Goal: Transaction & Acquisition: Purchase product/service

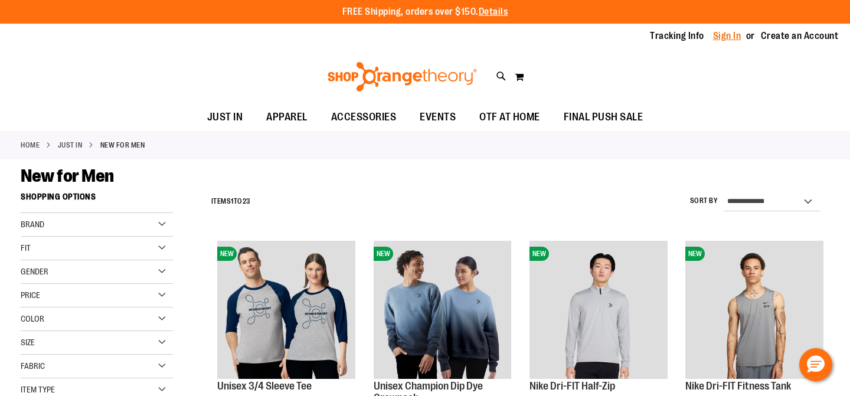
click at [723, 34] on link "Sign In" at bounding box center [727, 36] width 28 height 13
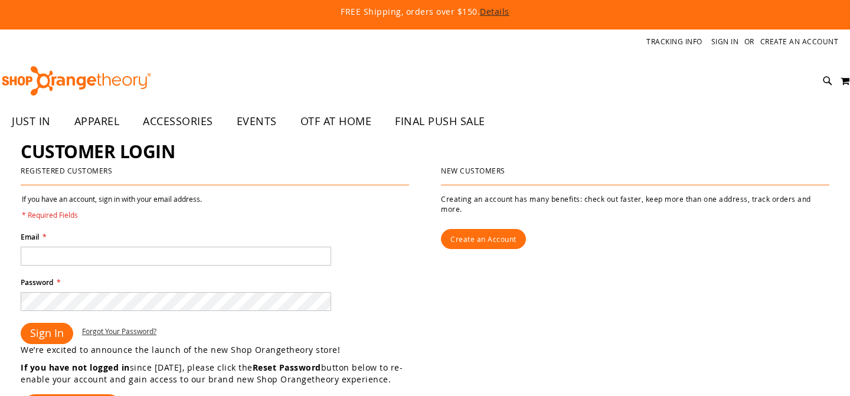
click at [308, 249] on input "Email *" at bounding box center [176, 256] width 311 height 19
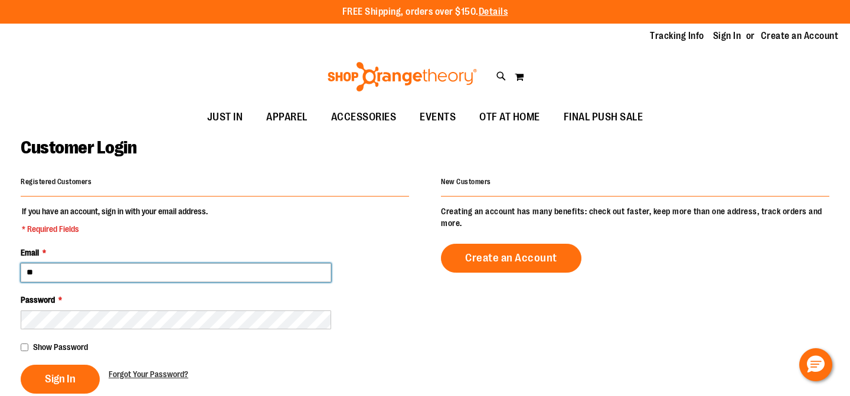
type input "**********"
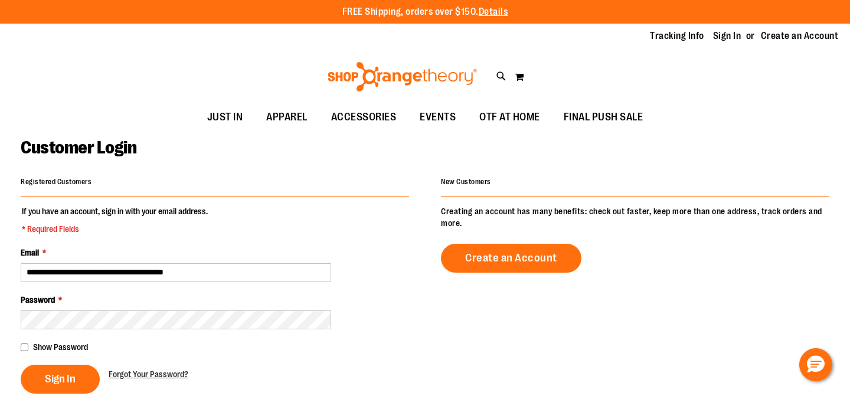
click at [73, 363] on fieldset "**********" at bounding box center [215, 300] width 389 height 188
click at [70, 386] on button "Sign In" at bounding box center [60, 379] width 79 height 29
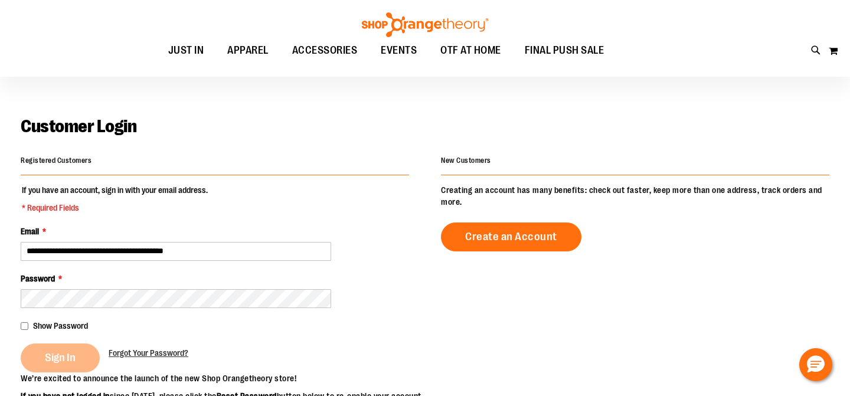
scroll to position [66, 0]
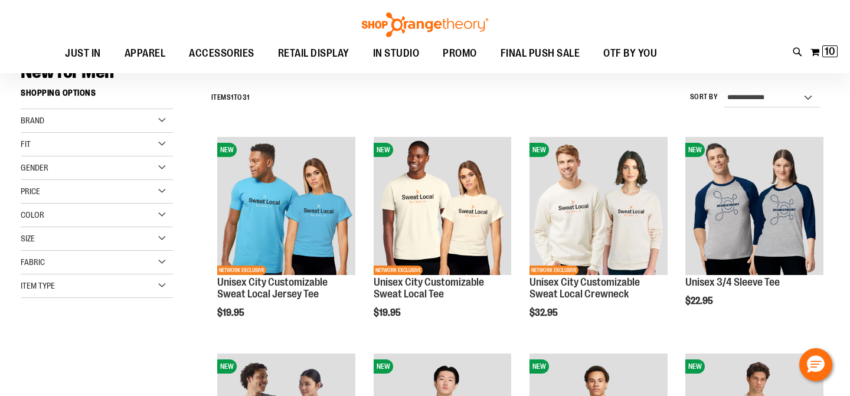
scroll to position [98, 0]
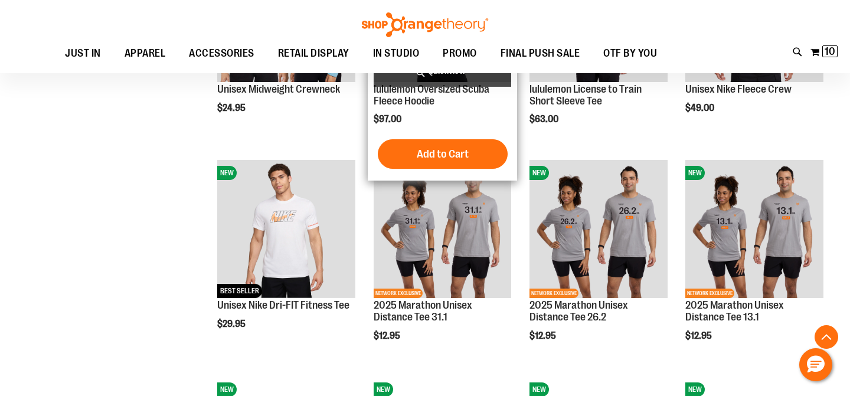
scroll to position [941, 0]
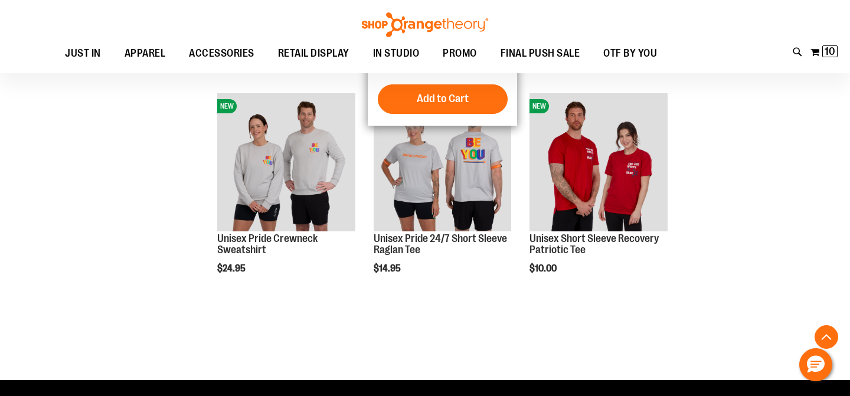
scroll to position [1684, 0]
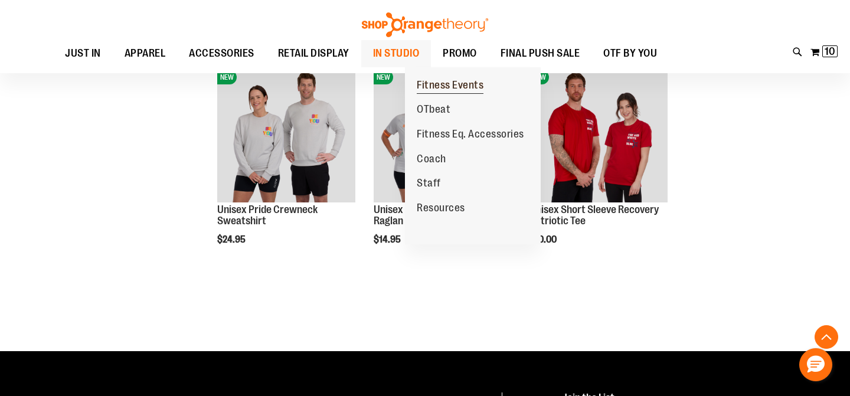
click at [444, 83] on span "Fitness Events" at bounding box center [450, 86] width 67 height 15
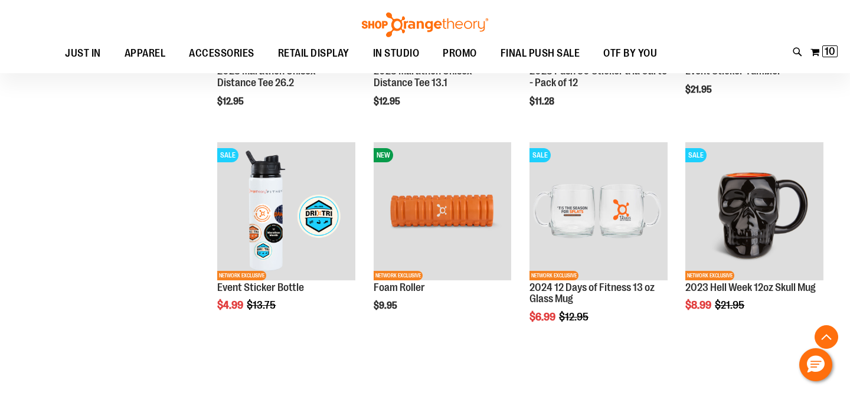
scroll to position [469, 0]
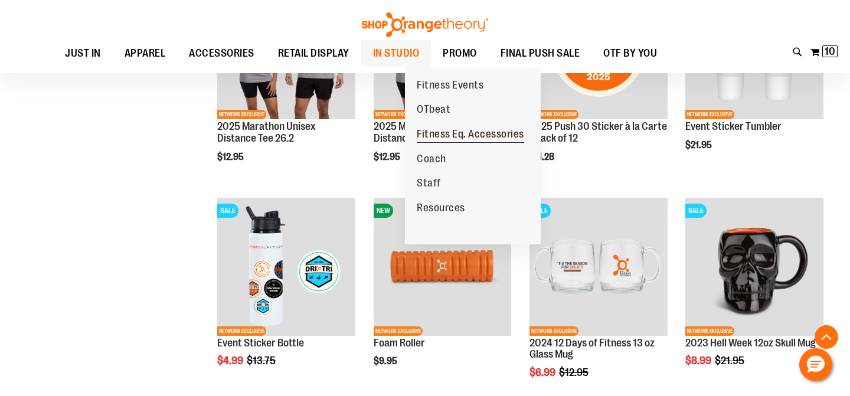
click at [438, 138] on span "Fitness Eq. Accessories" at bounding box center [470, 135] width 107 height 15
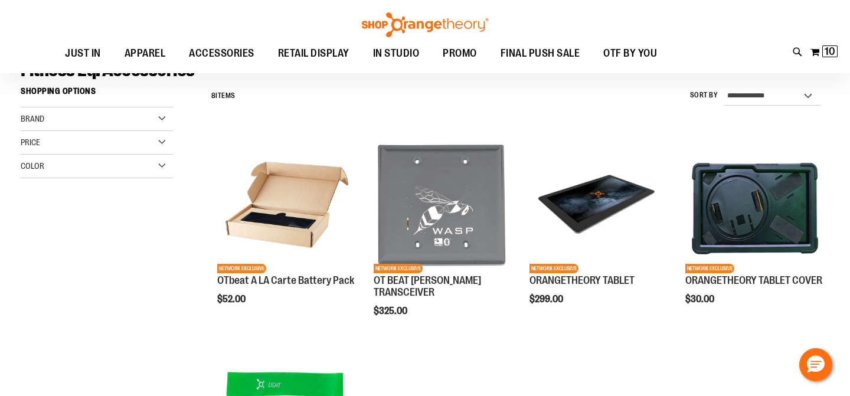
scroll to position [103, 0]
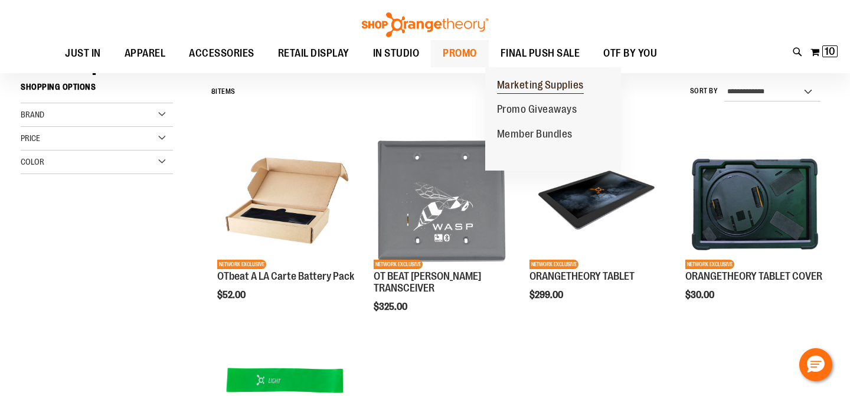
click at [523, 88] on span "Marketing Supplies" at bounding box center [540, 86] width 87 height 15
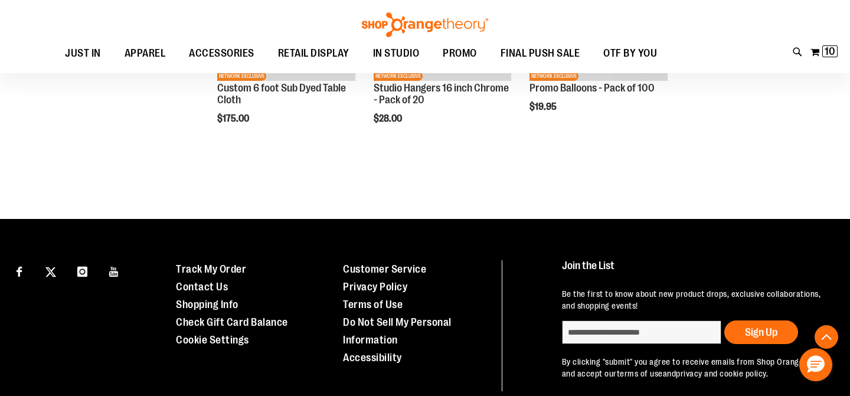
scroll to position [386, 0]
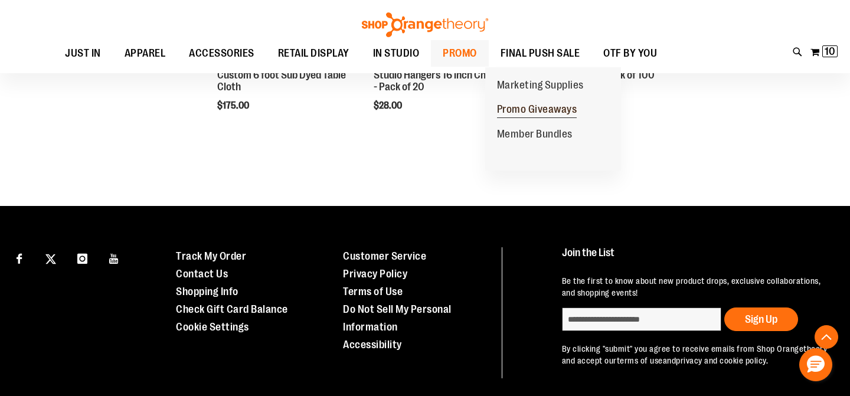
click at [537, 110] on span "Promo Giveaways" at bounding box center [537, 110] width 80 height 15
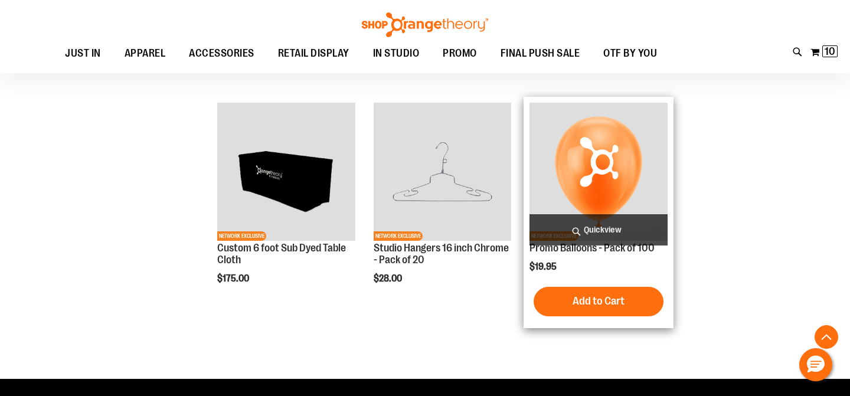
scroll to position [207, 0]
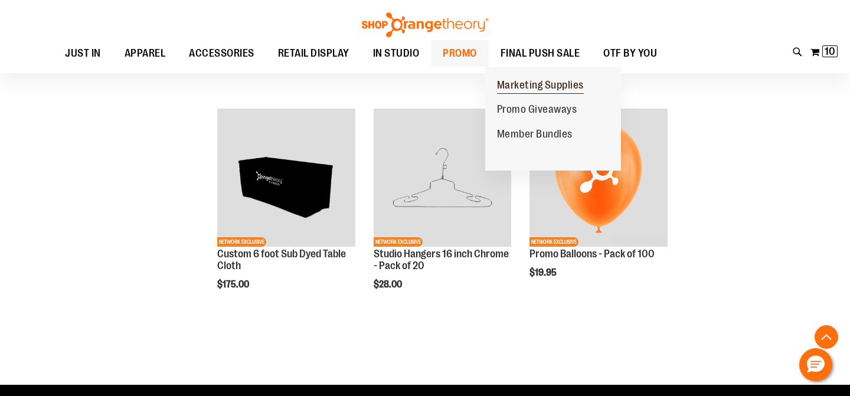
click at [526, 82] on span "Marketing Supplies" at bounding box center [540, 86] width 87 height 15
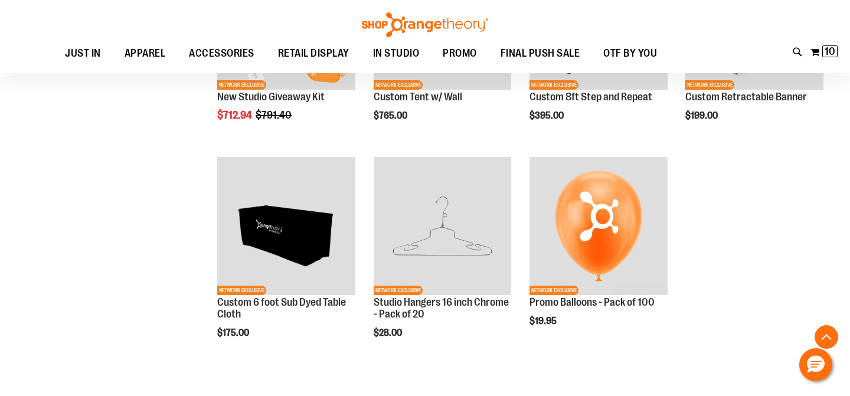
scroll to position [289, 0]
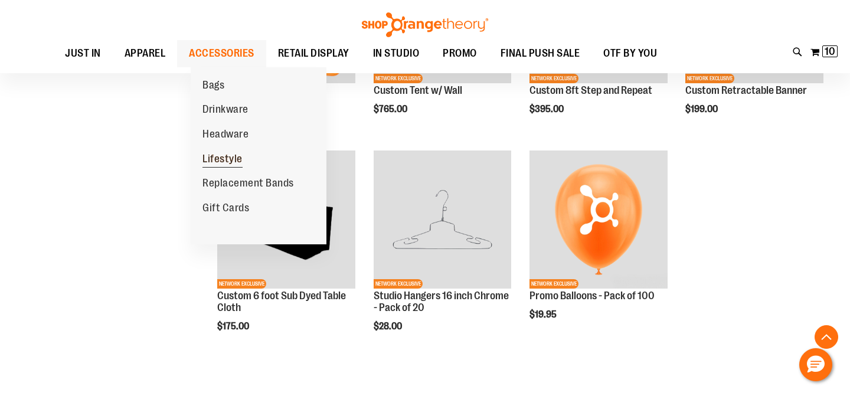
click at [217, 157] on span "Lifestyle" at bounding box center [223, 160] width 40 height 15
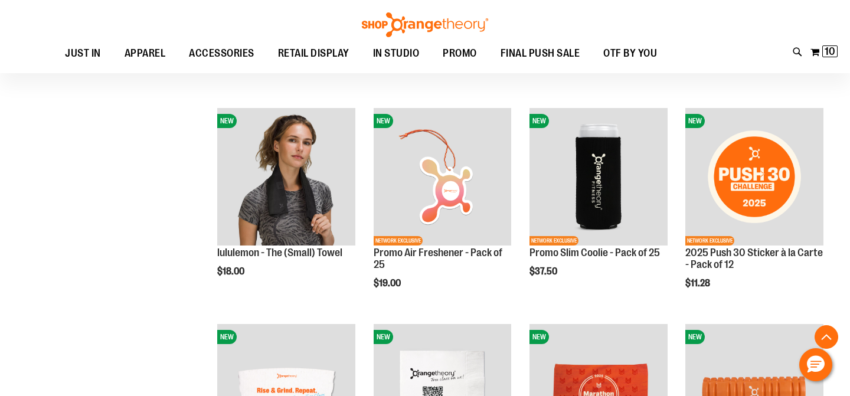
scroll to position [341, 0]
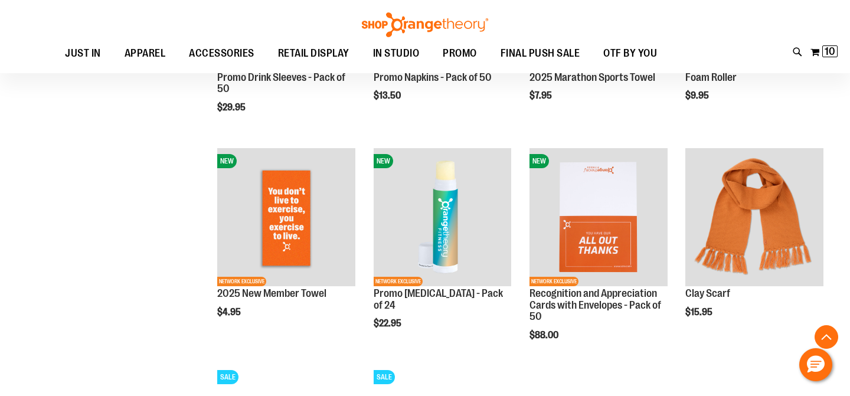
scroll to position [743, 0]
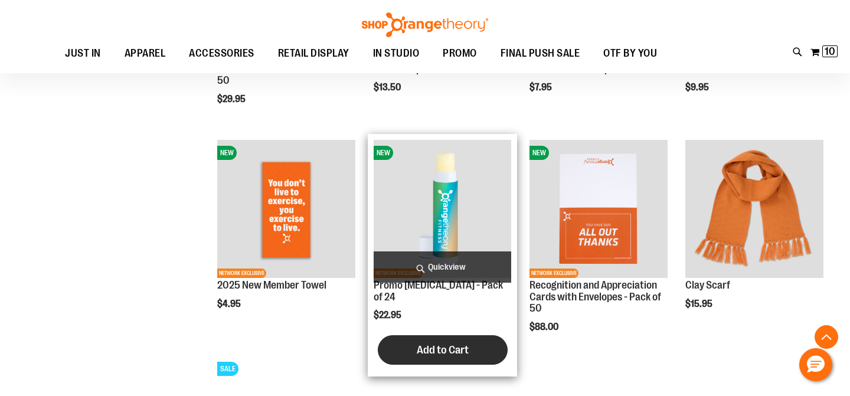
click at [426, 347] on button "Add to Cart" at bounding box center [443, 350] width 130 height 30
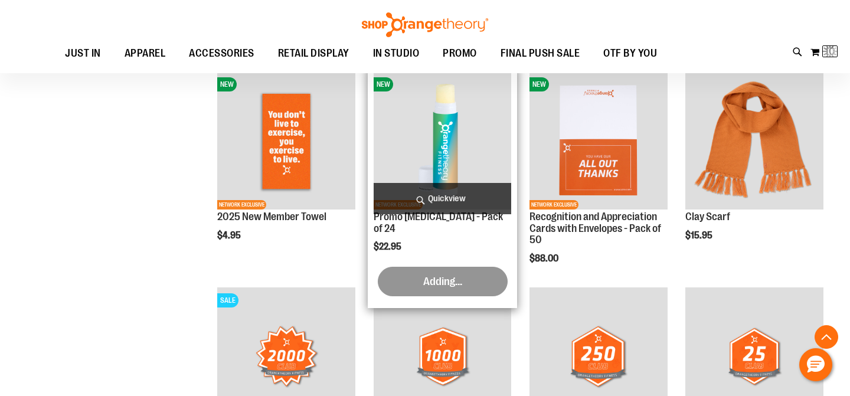
scroll to position [811, 0]
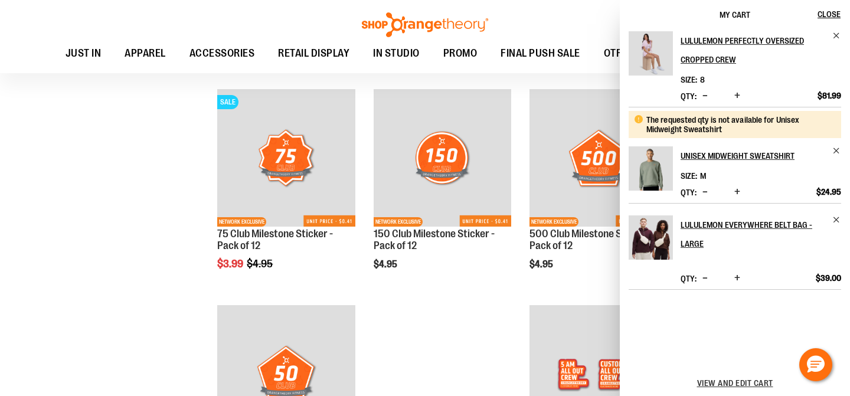
scroll to position [1293, 0]
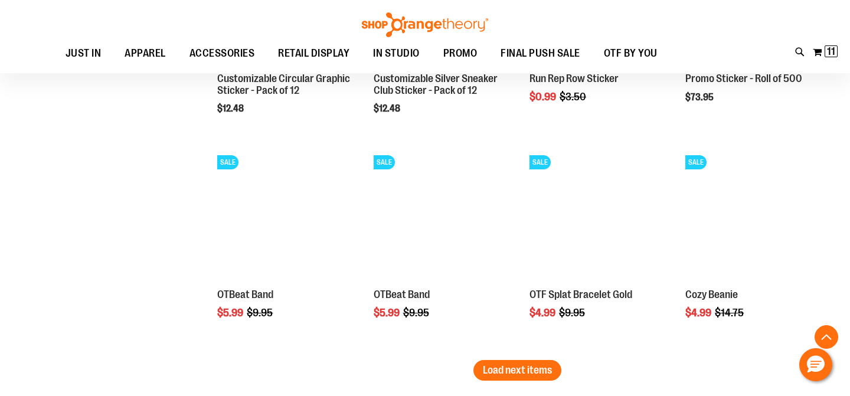
scroll to position [2006, 0]
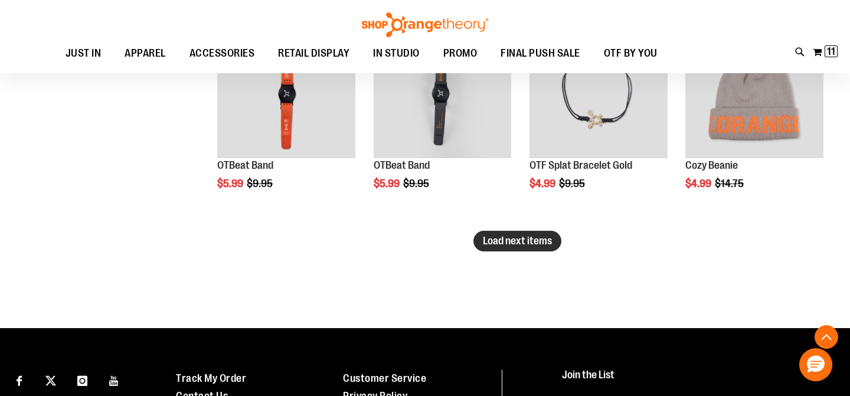
click at [527, 236] on span "Load next items" at bounding box center [517, 241] width 69 height 12
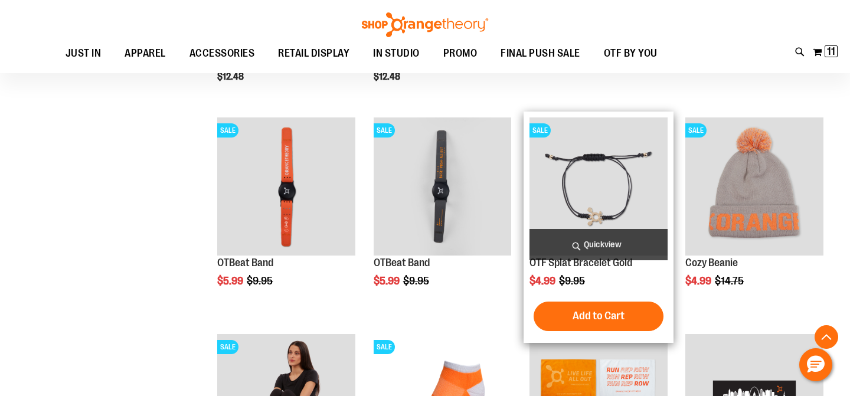
scroll to position [2126, 0]
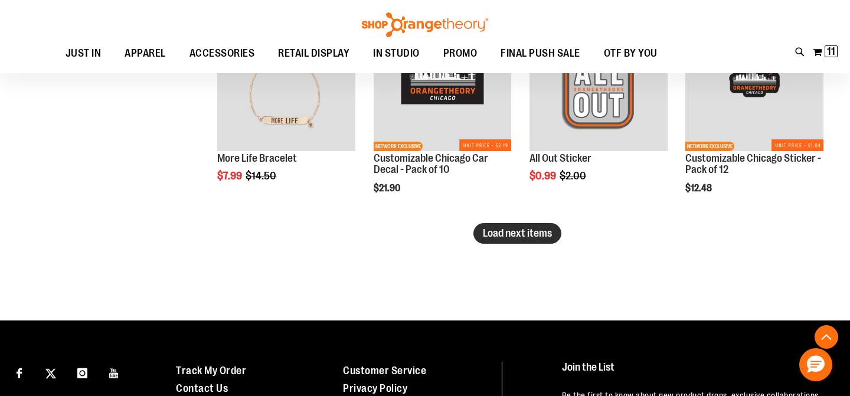
scroll to position [2664, 0]
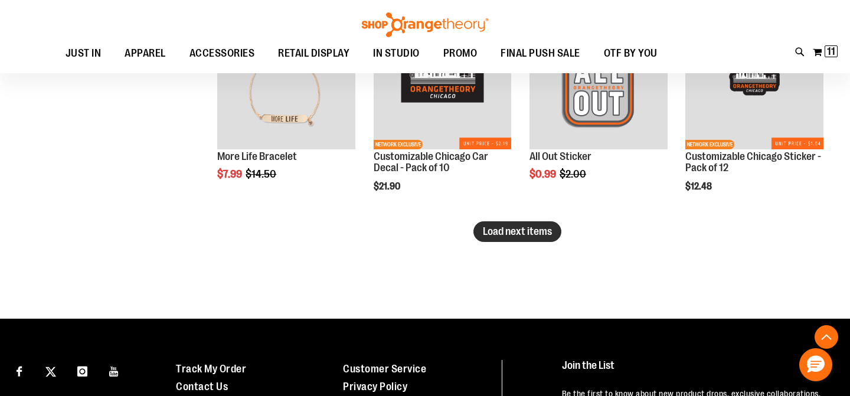
click at [493, 230] on span "Load next items" at bounding box center [517, 232] width 69 height 12
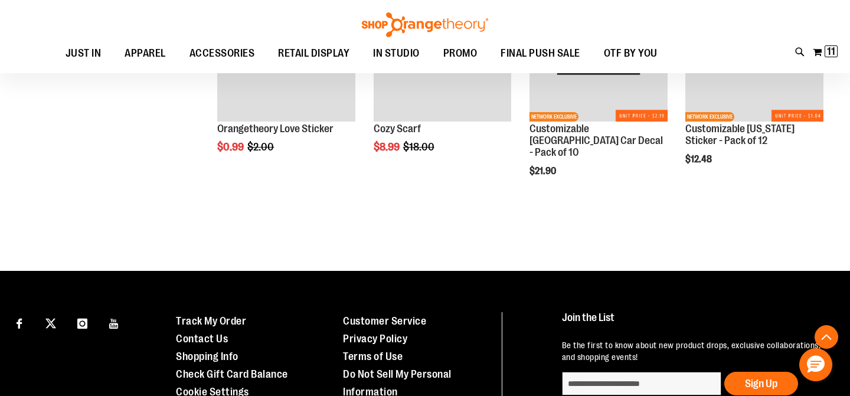
scroll to position [3169, 0]
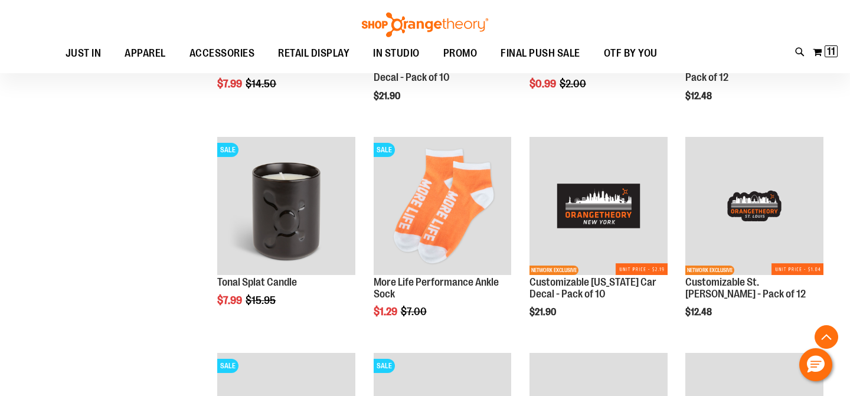
scroll to position [2597, 0]
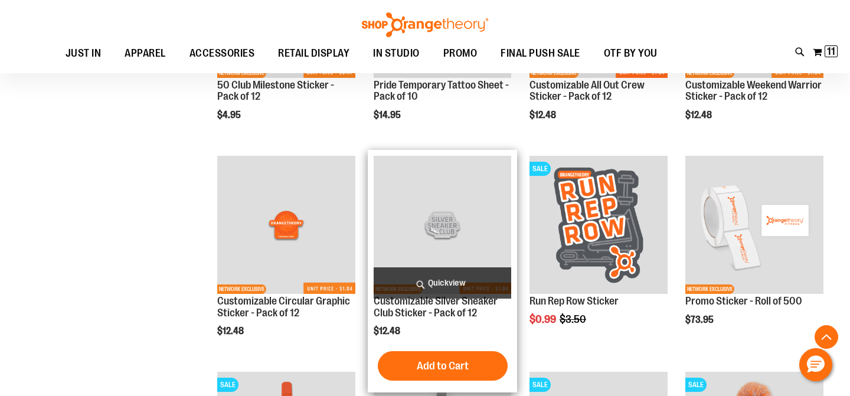
scroll to position [1655, 0]
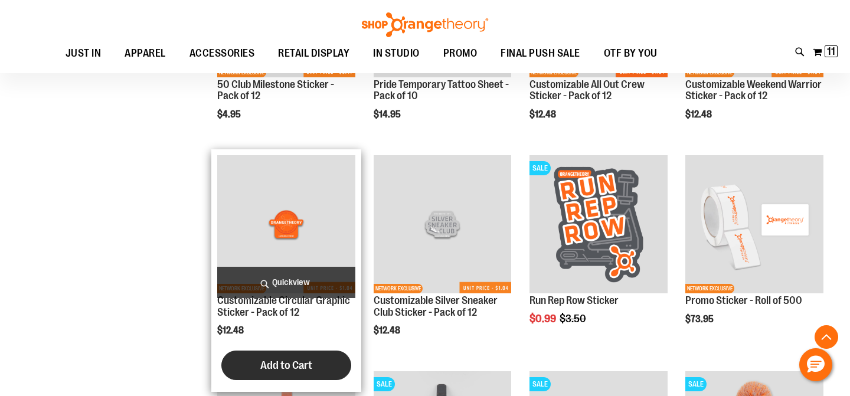
click at [298, 369] on span "Add to Cart" at bounding box center [286, 365] width 52 height 13
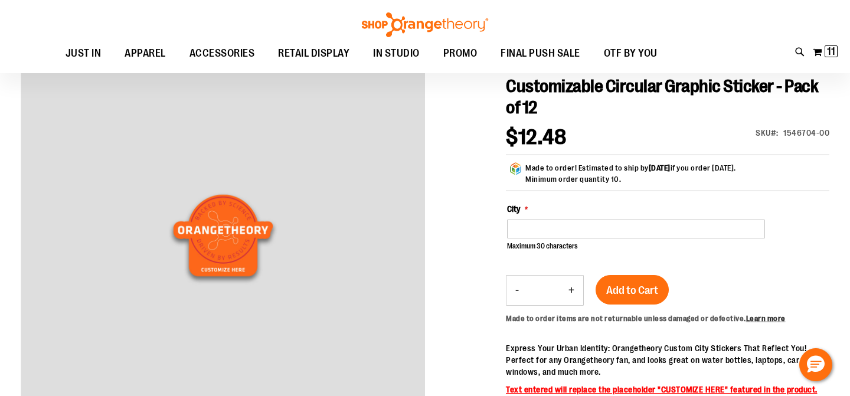
scroll to position [75, 0]
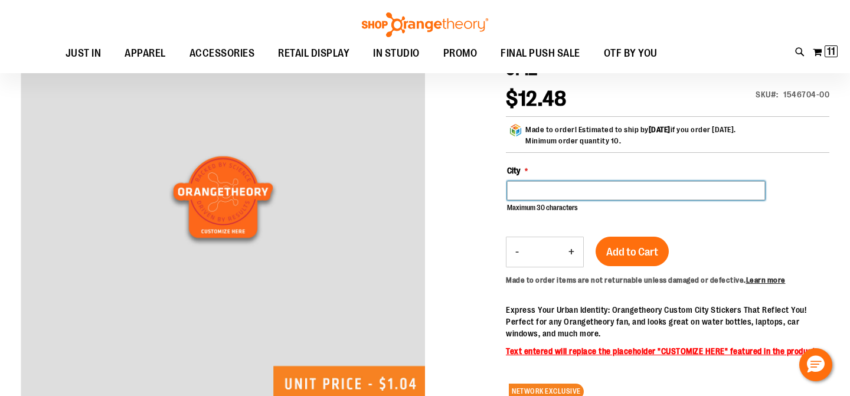
click at [581, 194] on input "City" at bounding box center [636, 190] width 258 height 19
type input "*********"
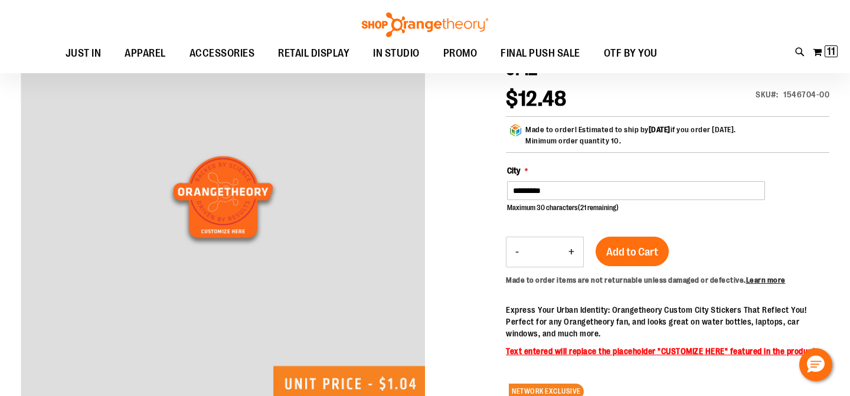
click at [572, 249] on button "+" at bounding box center [572, 252] width 24 height 30
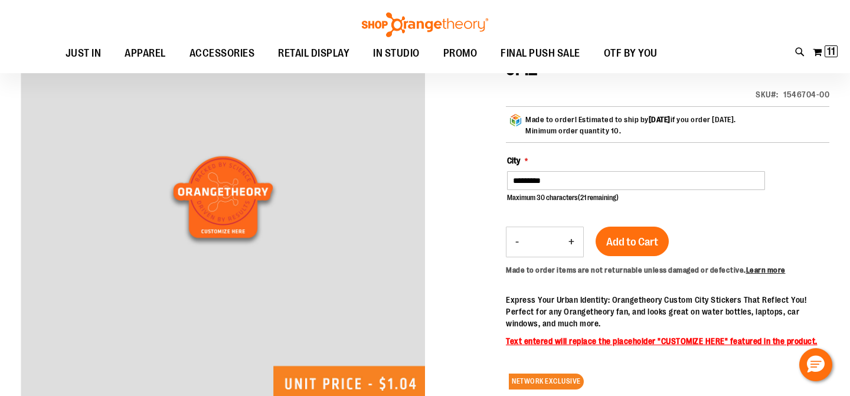
click at [572, 249] on button "+" at bounding box center [572, 242] width 24 height 30
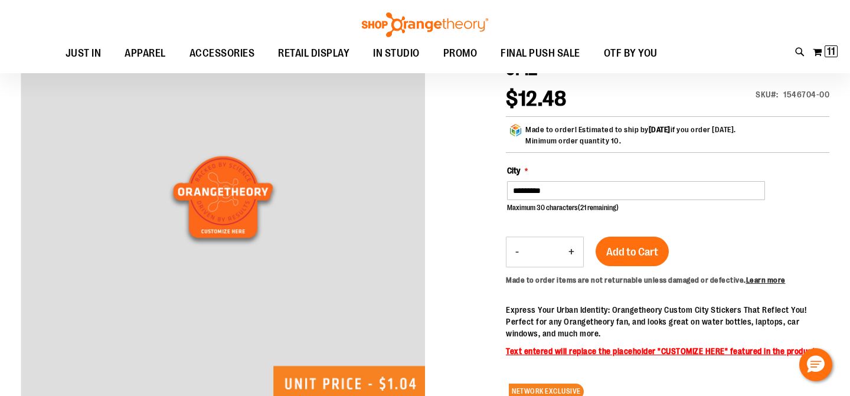
click at [572, 249] on button "+" at bounding box center [572, 252] width 24 height 30
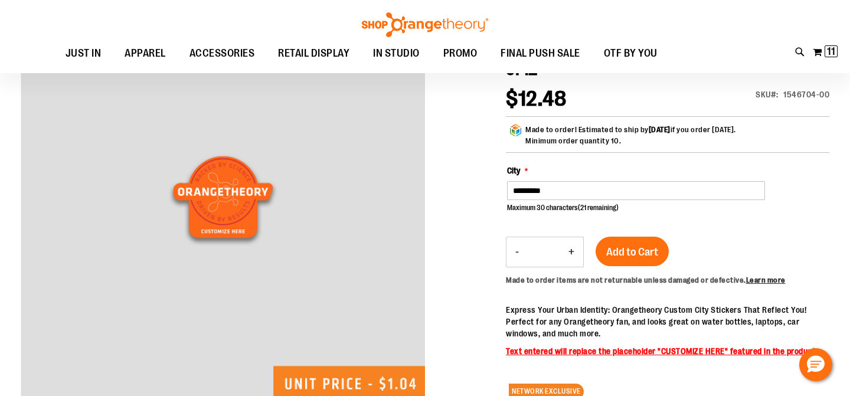
click at [572, 249] on button "+" at bounding box center [572, 252] width 24 height 30
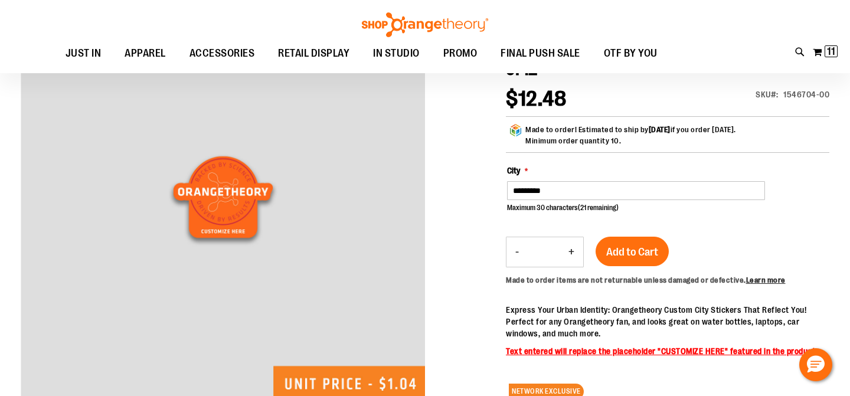
click at [572, 249] on button "+" at bounding box center [572, 252] width 24 height 30
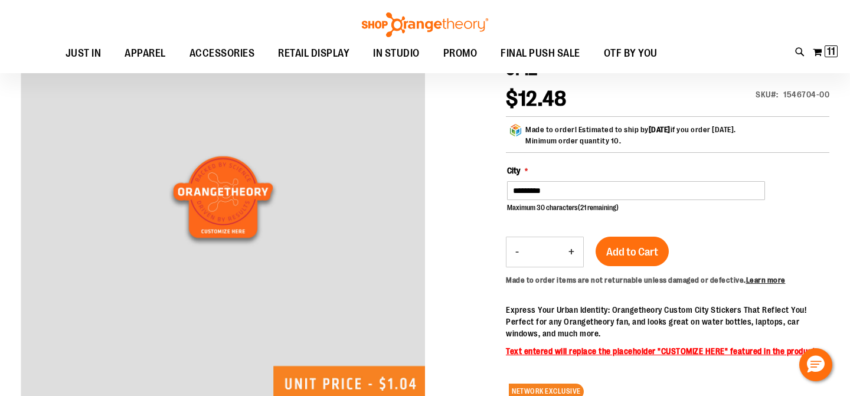
click at [572, 249] on button "+" at bounding box center [572, 252] width 24 height 30
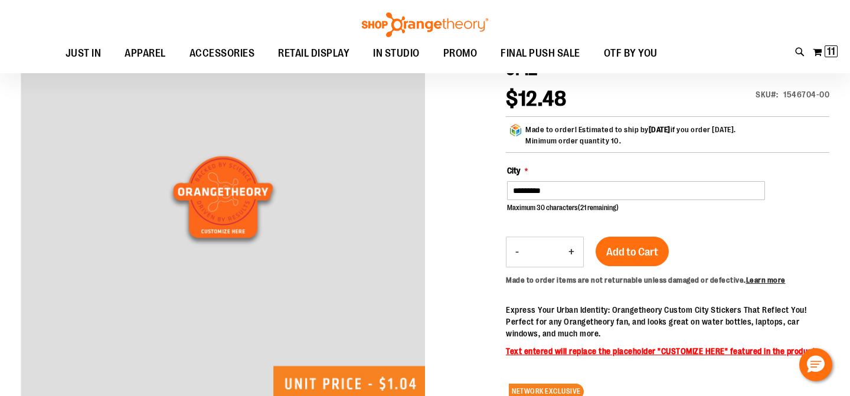
click at [572, 249] on button "+" at bounding box center [572, 252] width 24 height 30
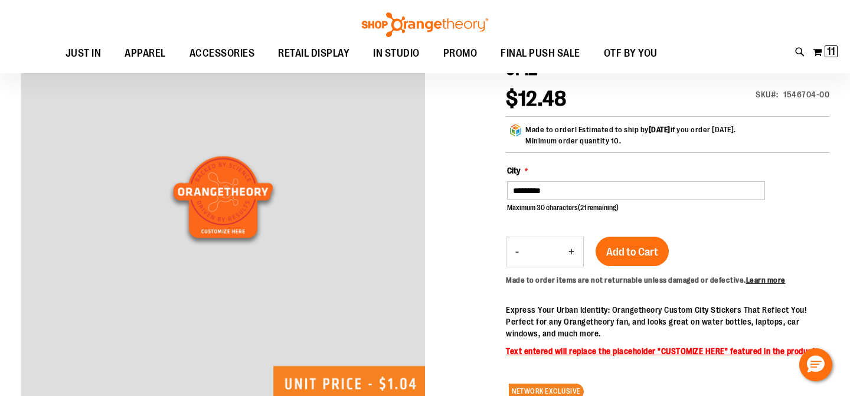
click at [572, 249] on button "+" at bounding box center [572, 252] width 24 height 30
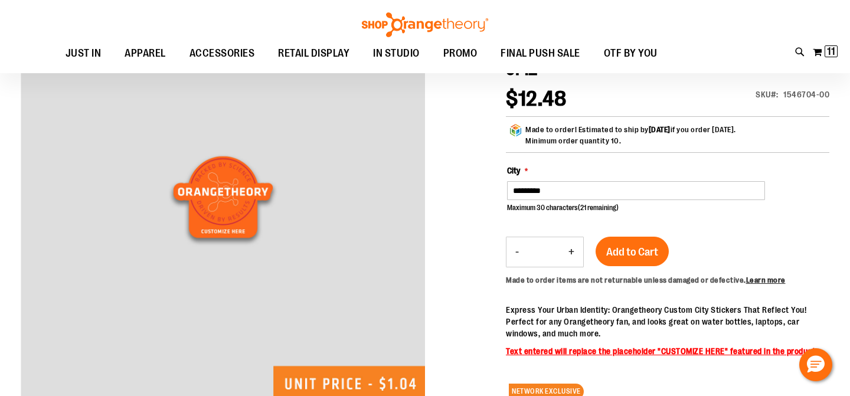
click at [572, 249] on button "+" at bounding box center [572, 252] width 24 height 30
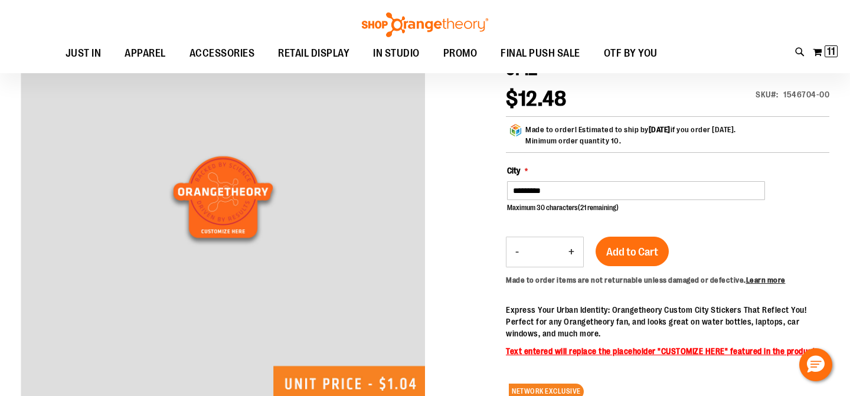
click at [572, 249] on button "+" at bounding box center [572, 252] width 24 height 30
click at [517, 253] on button "-" at bounding box center [517, 252] width 21 height 30
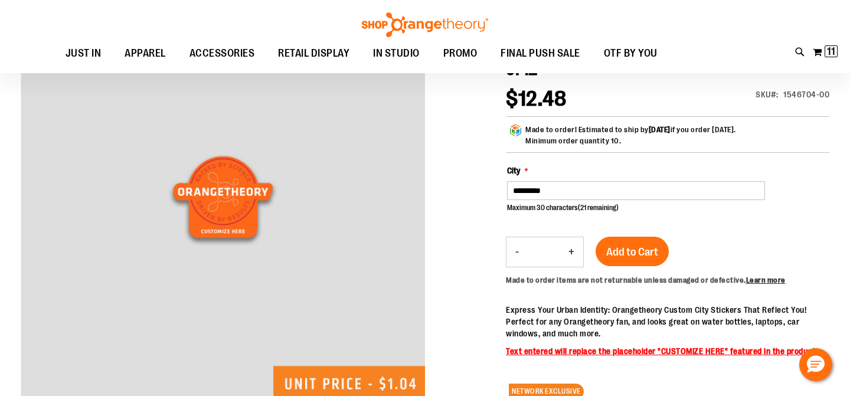
type input "**"
click at [634, 253] on span "Add to Cart" at bounding box center [633, 252] width 52 height 13
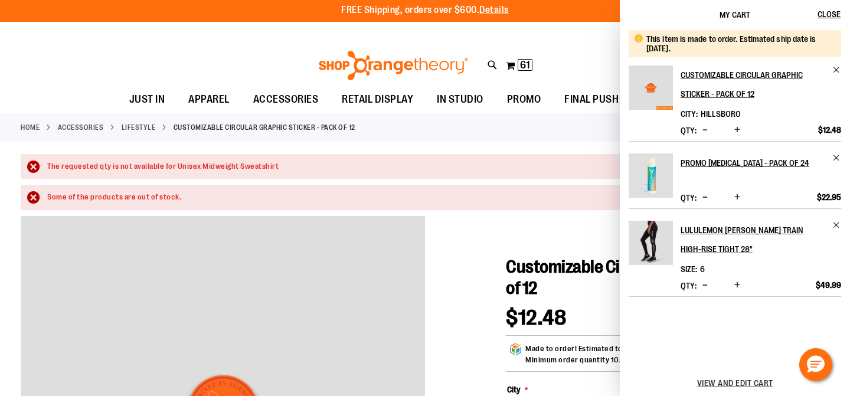
scroll to position [0, 0]
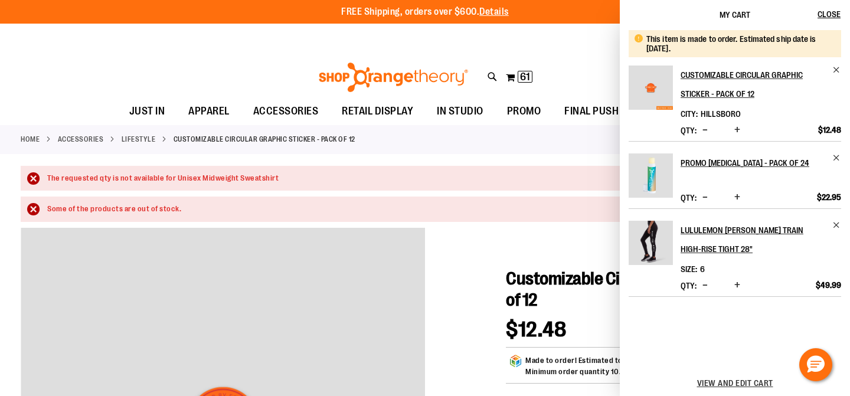
click at [549, 41] on div "**********" at bounding box center [425, 37] width 850 height 26
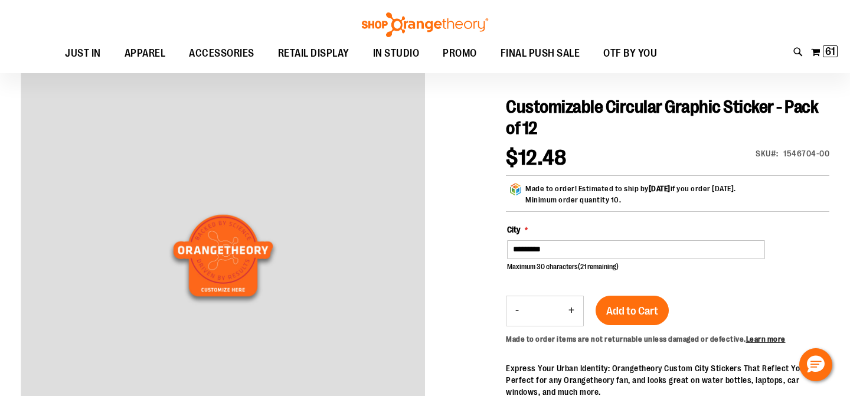
scroll to position [30, 0]
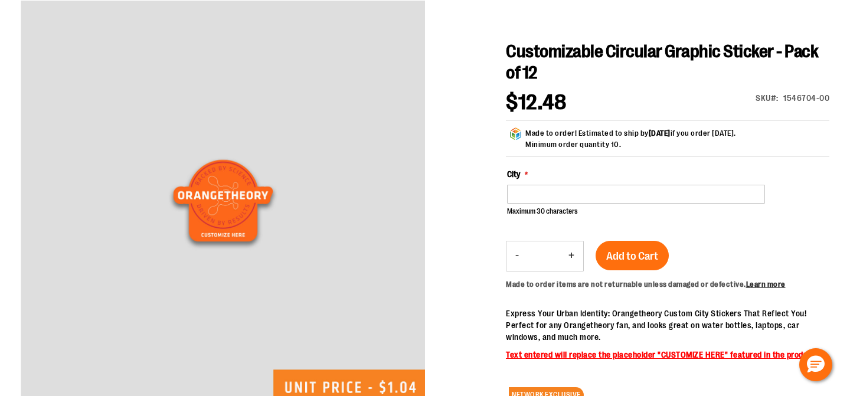
scroll to position [154, 0]
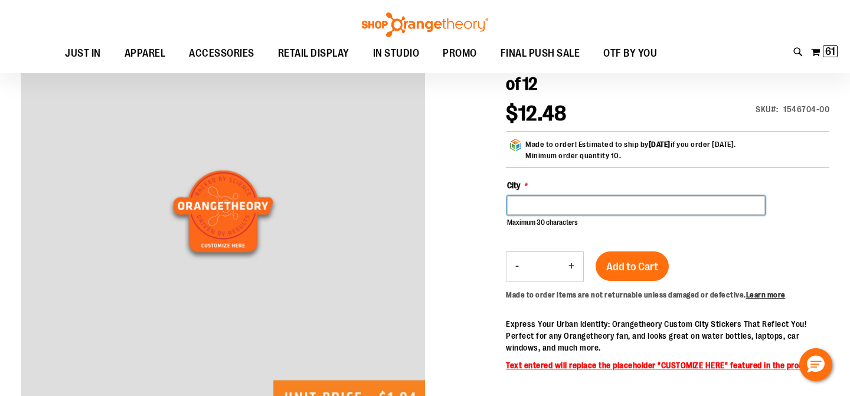
click at [553, 204] on input "City" at bounding box center [636, 205] width 258 height 19
type input "********"
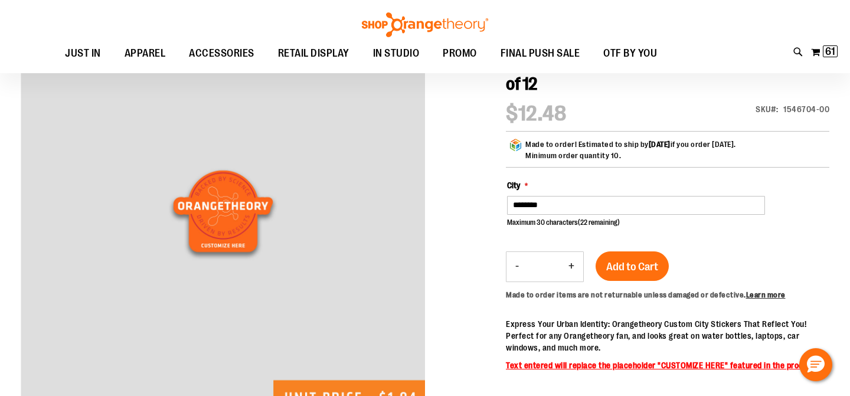
click at [571, 269] on button "+" at bounding box center [572, 267] width 24 height 30
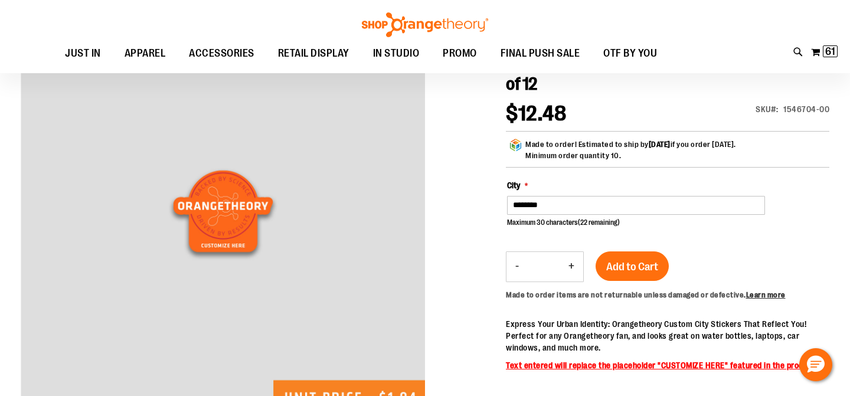
click at [571, 269] on button "+" at bounding box center [572, 267] width 24 height 30
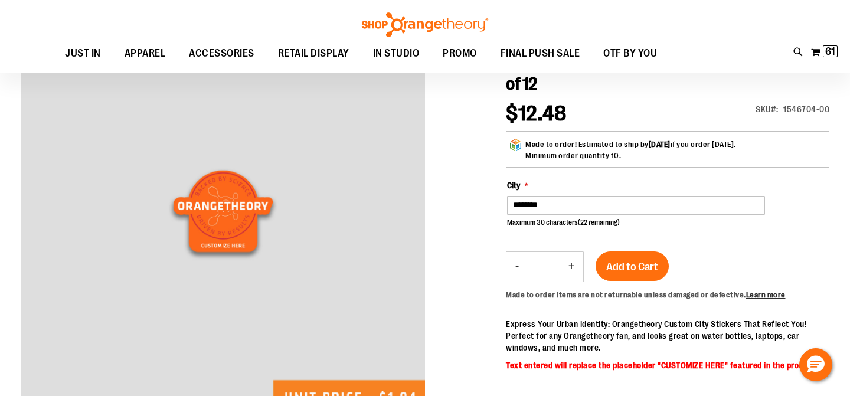
click at [571, 269] on button "+" at bounding box center [572, 267] width 24 height 30
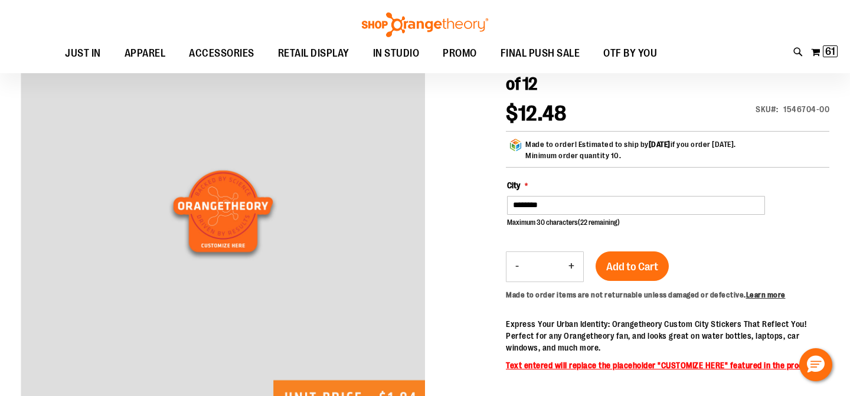
click at [571, 269] on button "+" at bounding box center [572, 267] width 24 height 30
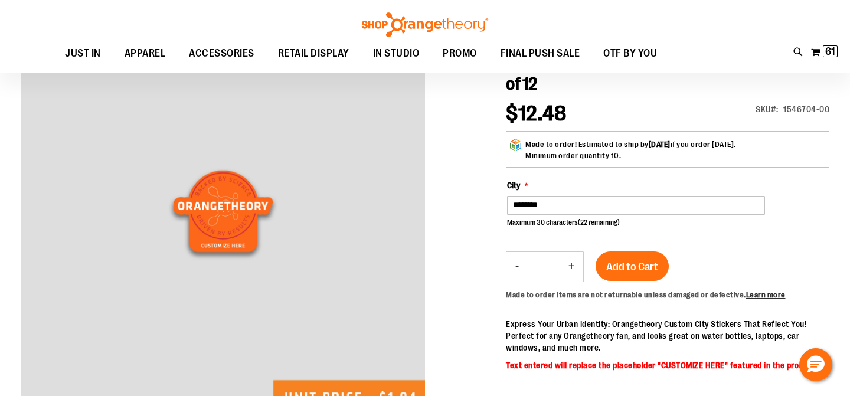
click at [571, 269] on button "+" at bounding box center [572, 267] width 24 height 30
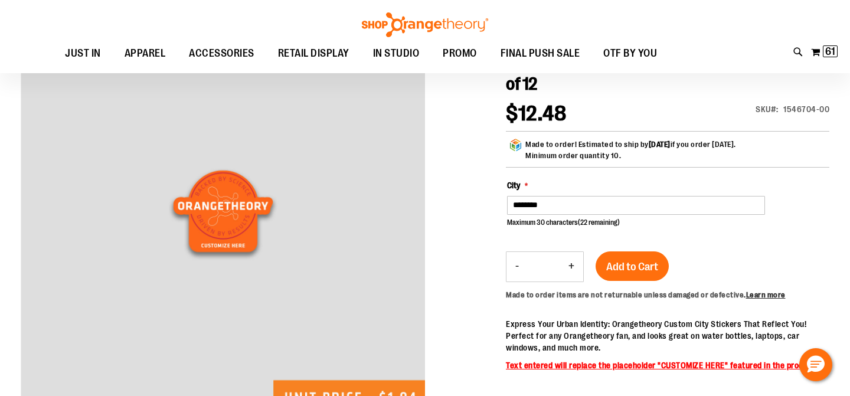
click at [571, 269] on button "+" at bounding box center [572, 267] width 24 height 30
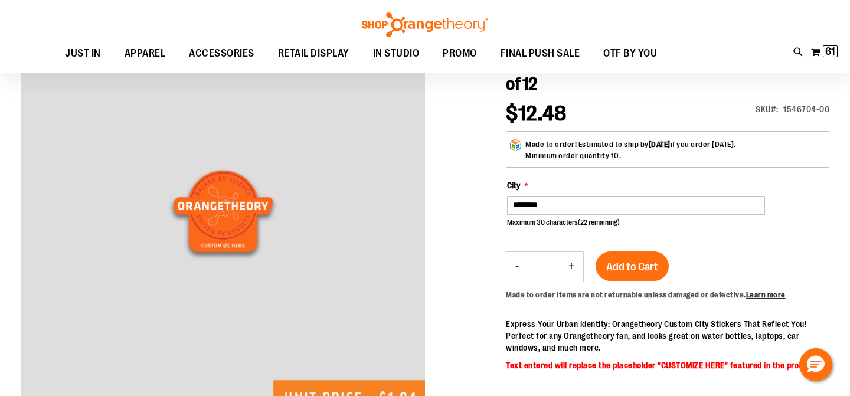
click at [571, 269] on button "+" at bounding box center [572, 267] width 24 height 30
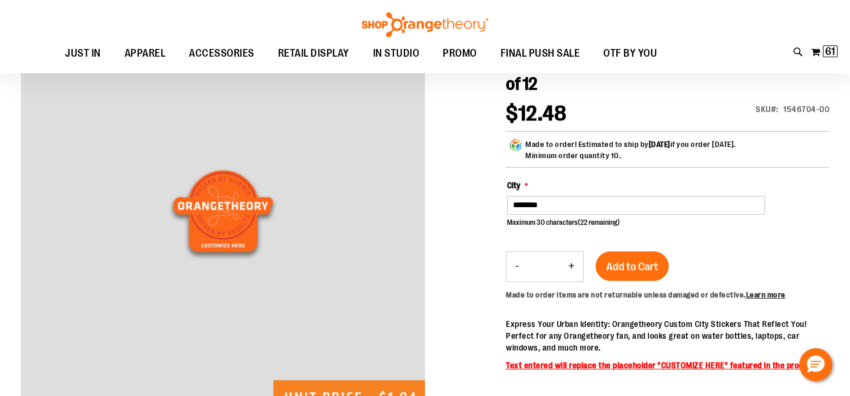
click at [571, 269] on button "+" at bounding box center [572, 267] width 24 height 30
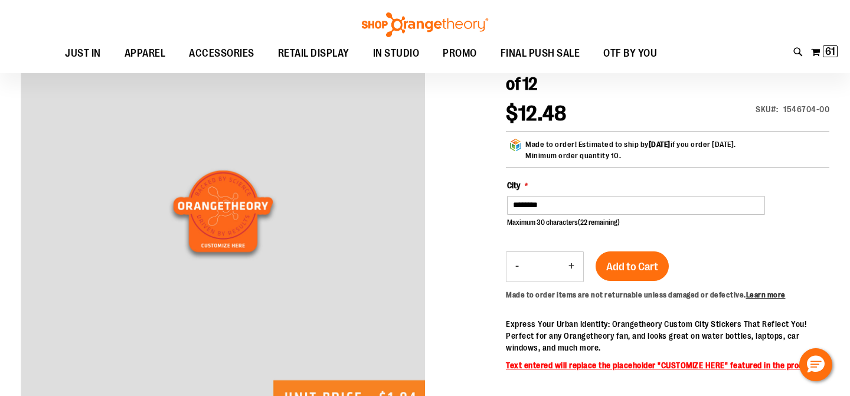
type input "**"
click at [624, 263] on span "Add to Cart" at bounding box center [633, 266] width 52 height 13
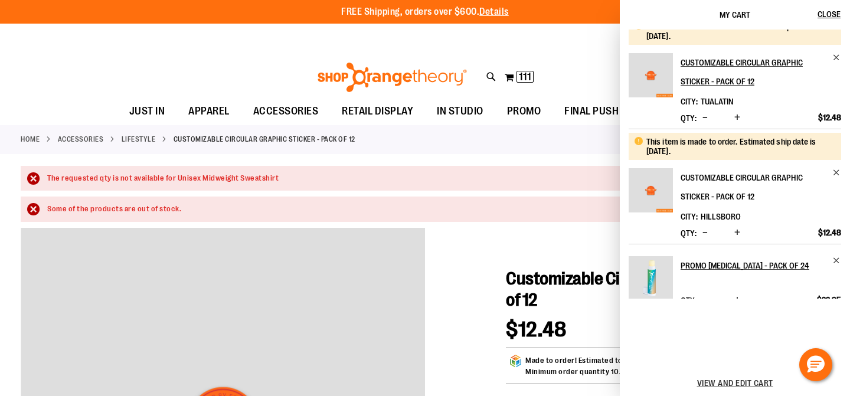
scroll to position [14, 0]
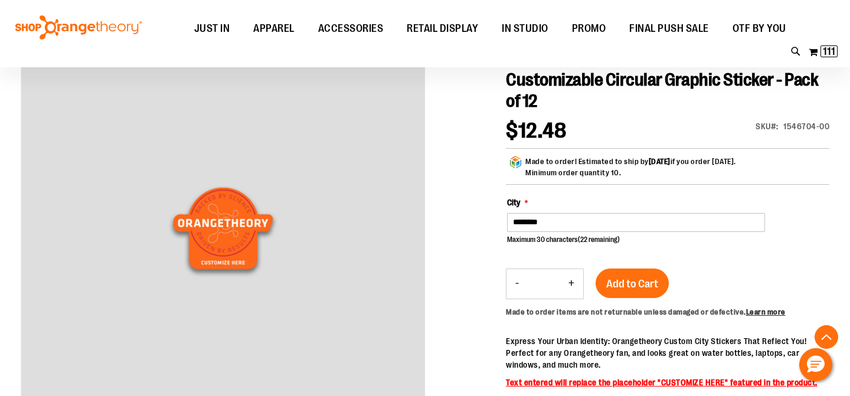
scroll to position [206, 0]
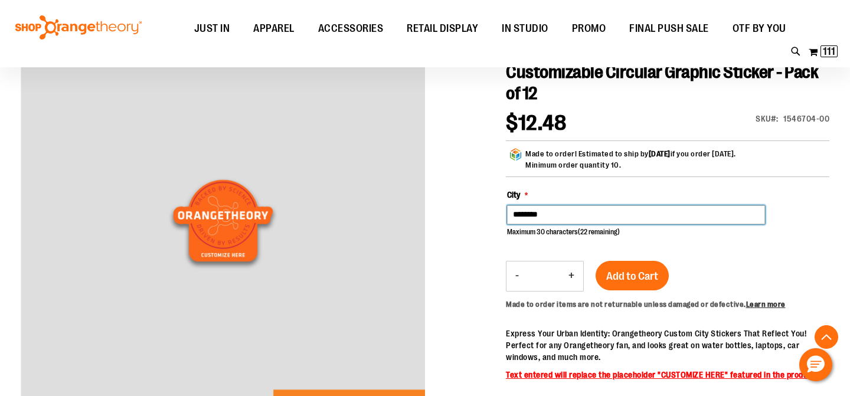
click at [558, 214] on input "********" at bounding box center [636, 215] width 258 height 19
type input "*"
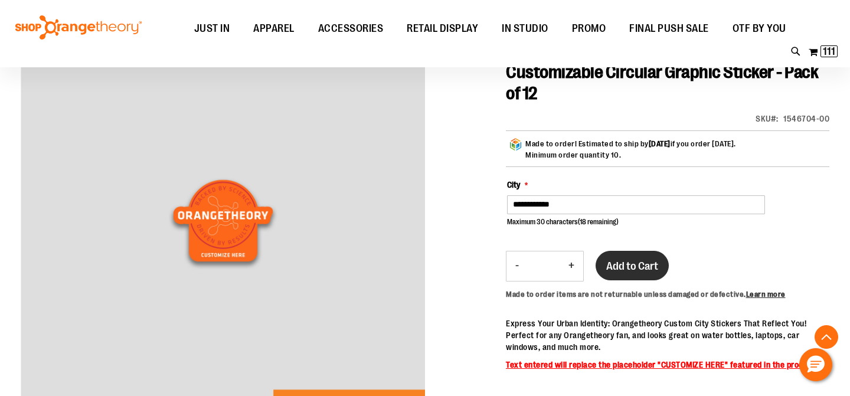
click at [626, 275] on button "Add to Cart" at bounding box center [632, 266] width 73 height 30
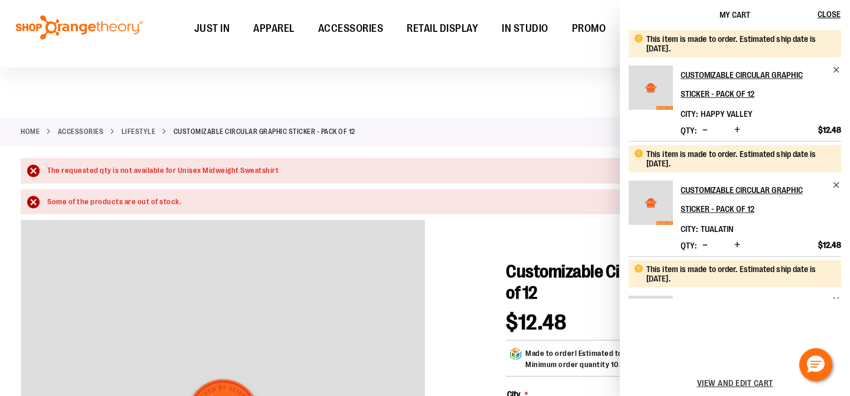
scroll to position [0, 0]
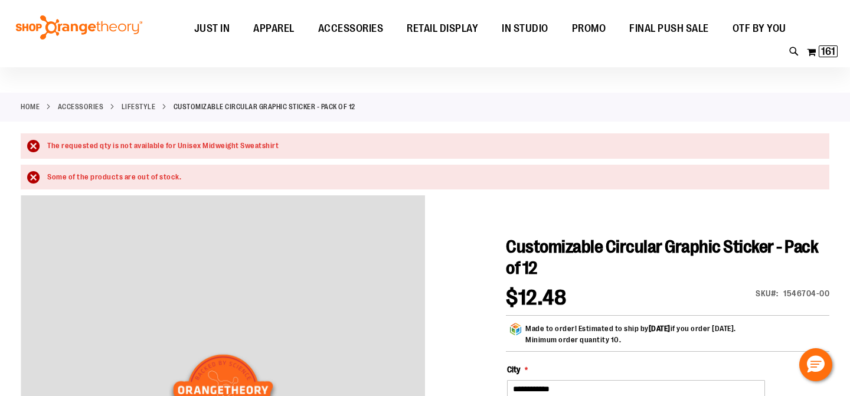
scroll to position [132, 0]
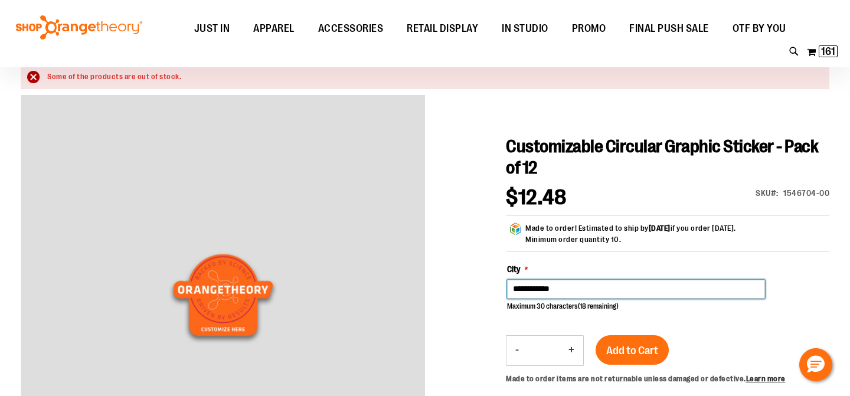
click at [589, 294] on input "**********" at bounding box center [636, 289] width 258 height 19
type input "**********"
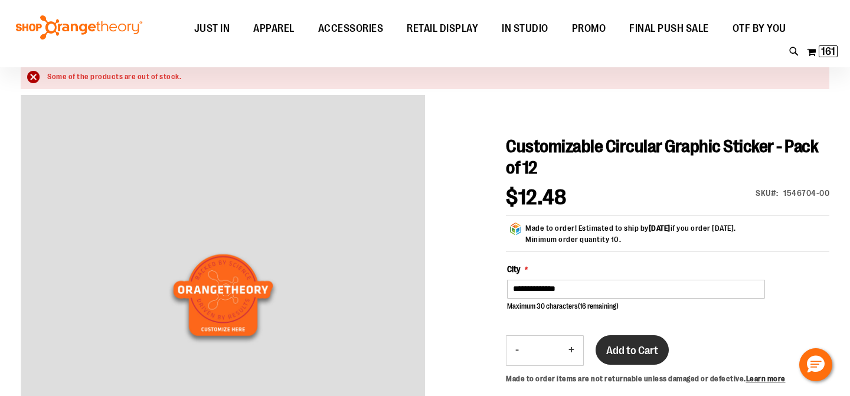
click at [646, 357] on div "Add to Cart" at bounding box center [632, 357] width 73 height 44
click at [826, 57] on span "161" at bounding box center [828, 51] width 14 height 12
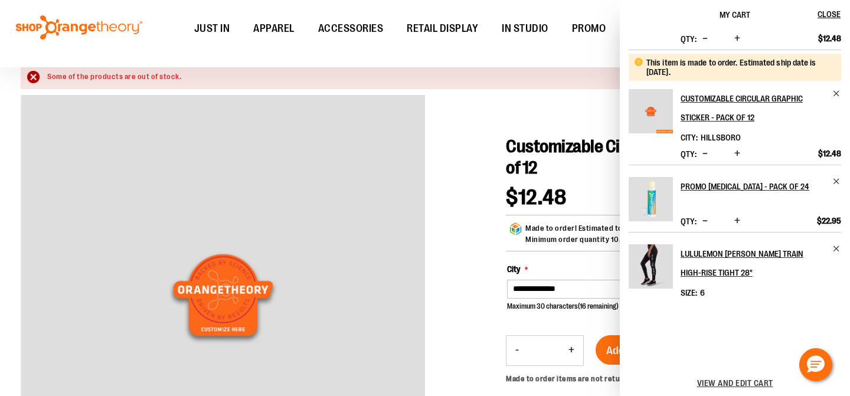
scroll to position [207, 0]
click at [529, 67] on div "Toggle Nav Search Popular Suggestions Advanced Search" at bounding box center [425, 33] width 850 height 67
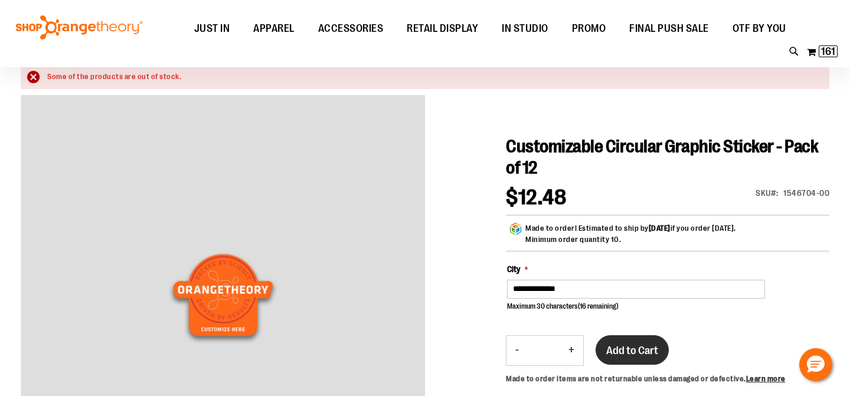
click at [624, 354] on span "Add to Cart" at bounding box center [633, 350] width 52 height 13
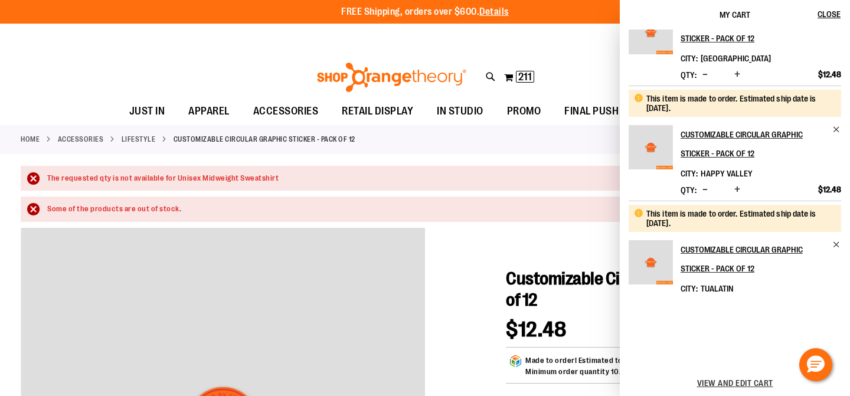
scroll to position [0, 0]
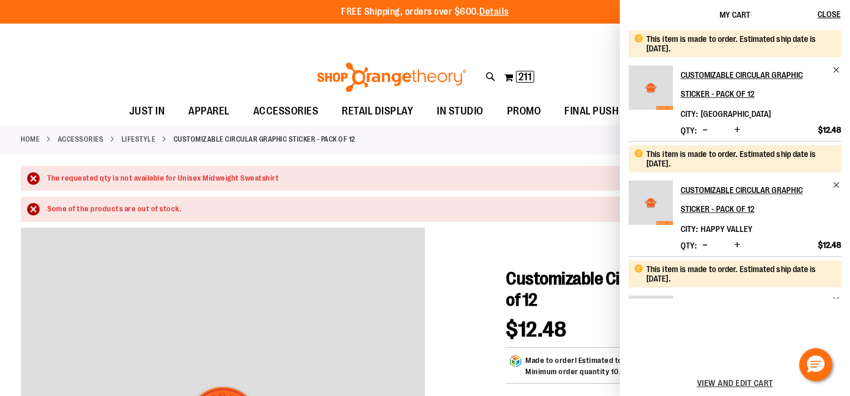
click at [508, 203] on div "Some of the products are out of stock." at bounding box center [425, 209] width 809 height 25
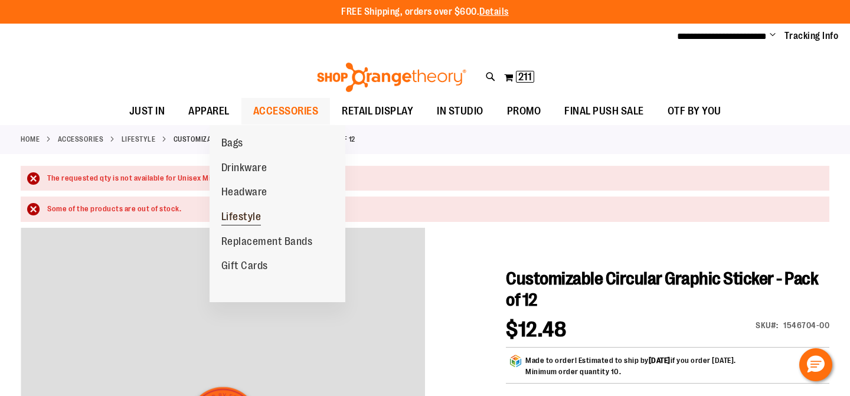
click at [245, 216] on span "Lifestyle" at bounding box center [241, 218] width 40 height 15
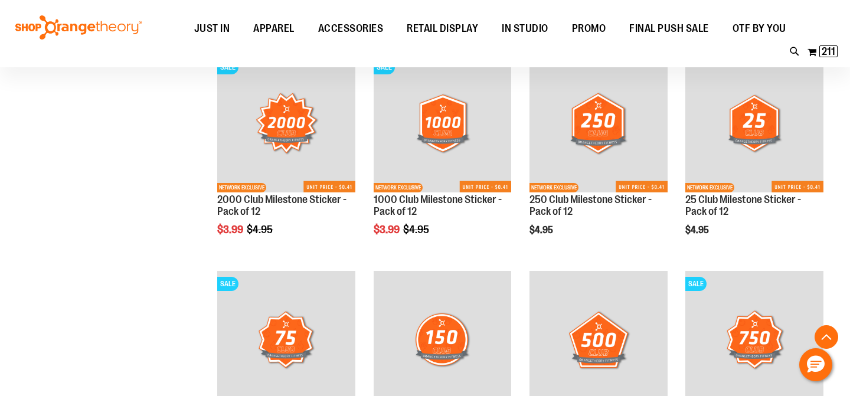
scroll to position [871, 0]
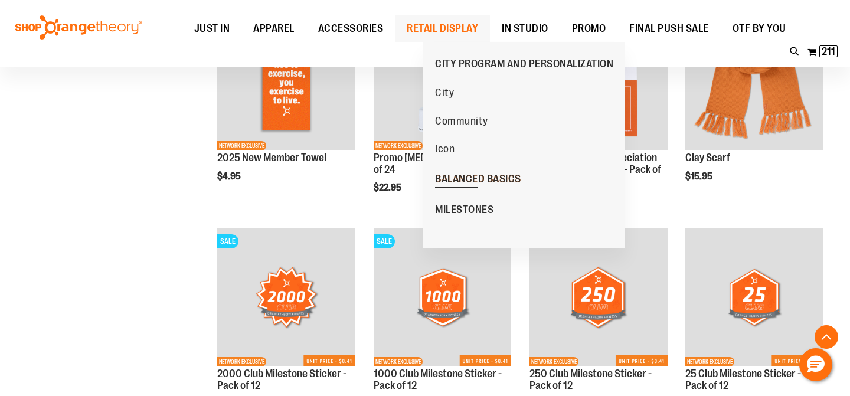
click at [451, 175] on span "BALANCED BASICS" at bounding box center [478, 180] width 86 height 15
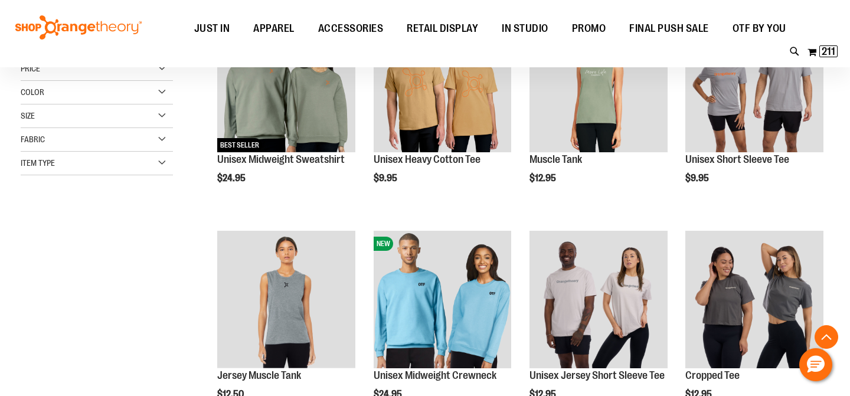
scroll to position [229, 0]
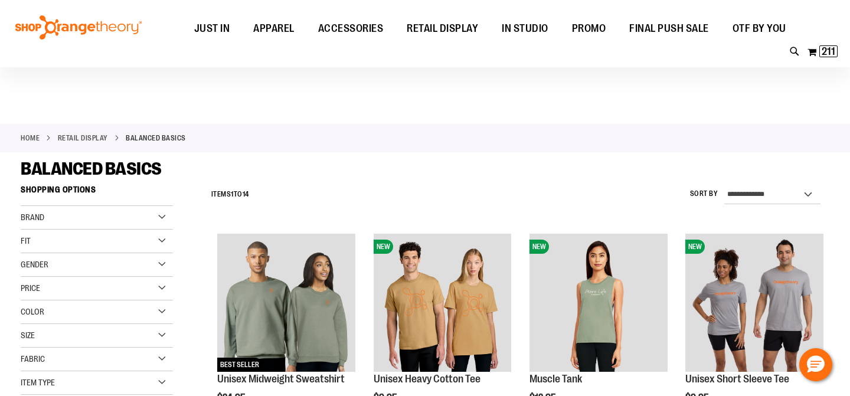
scroll to position [1, 0]
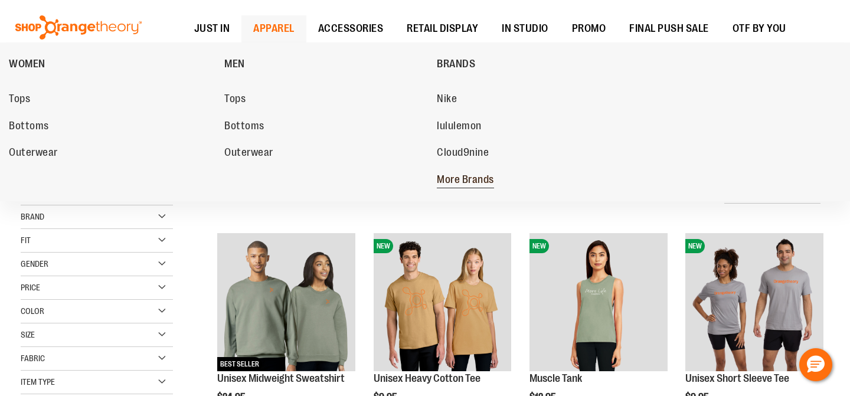
click at [479, 178] on span "More Brands" at bounding box center [465, 181] width 57 height 15
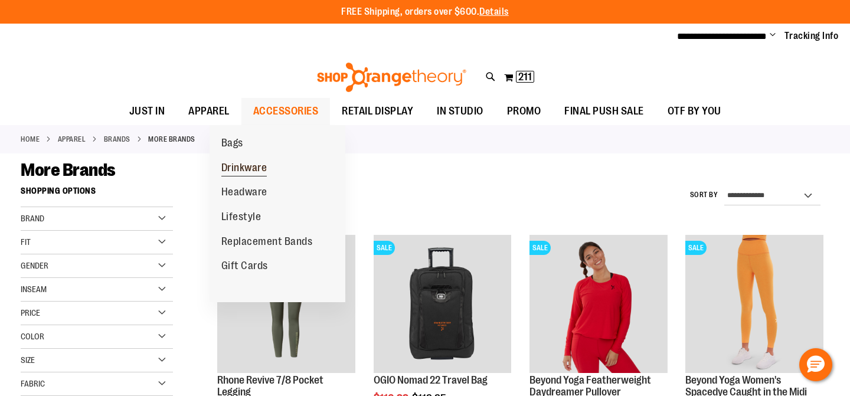
click at [254, 169] on span "Drinkware" at bounding box center [244, 169] width 46 height 15
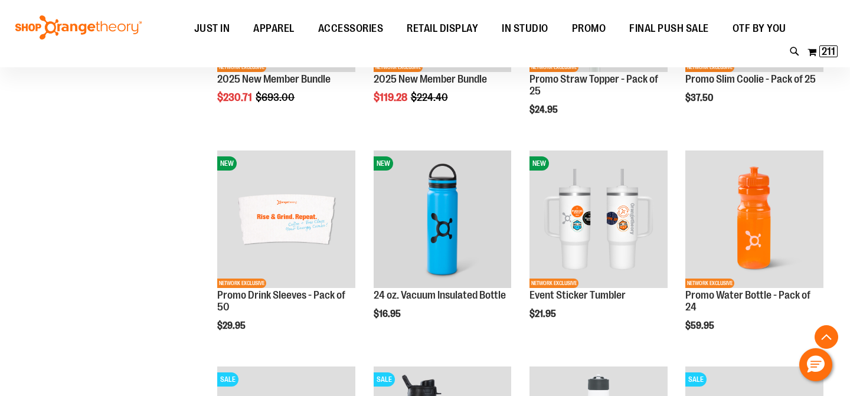
scroll to position [339, 0]
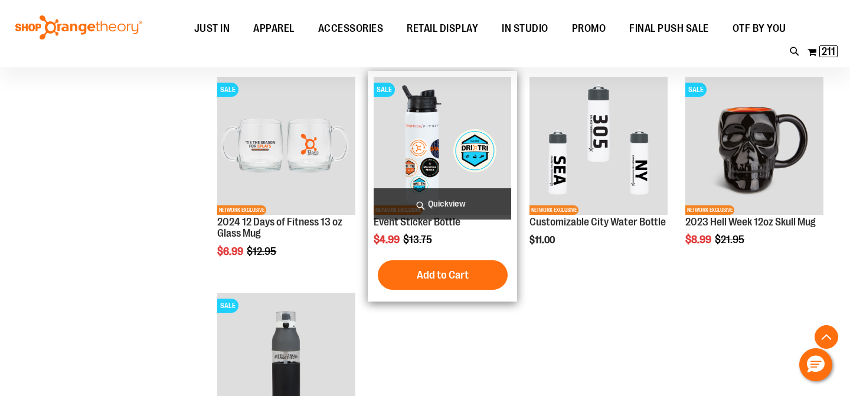
scroll to position [598, 0]
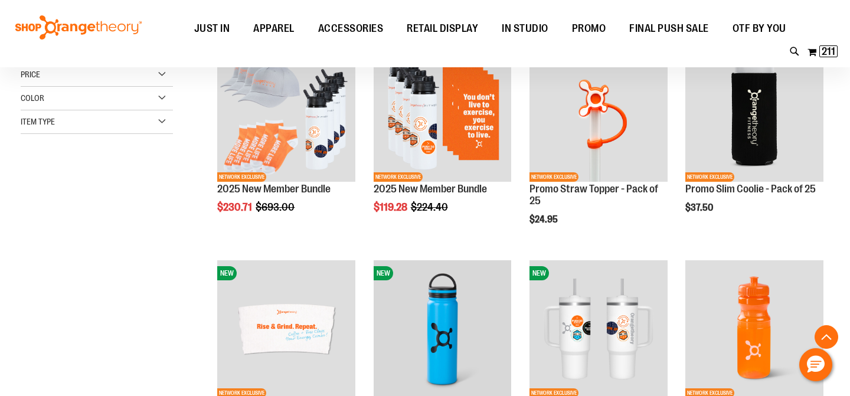
scroll to position [191, 0]
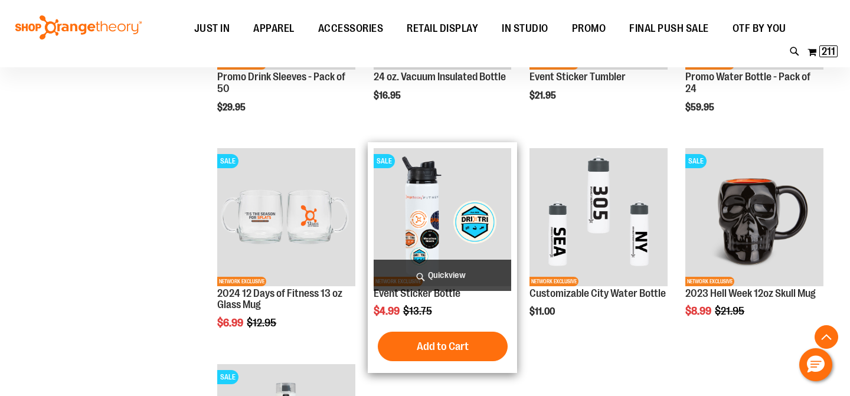
scroll to position [570, 0]
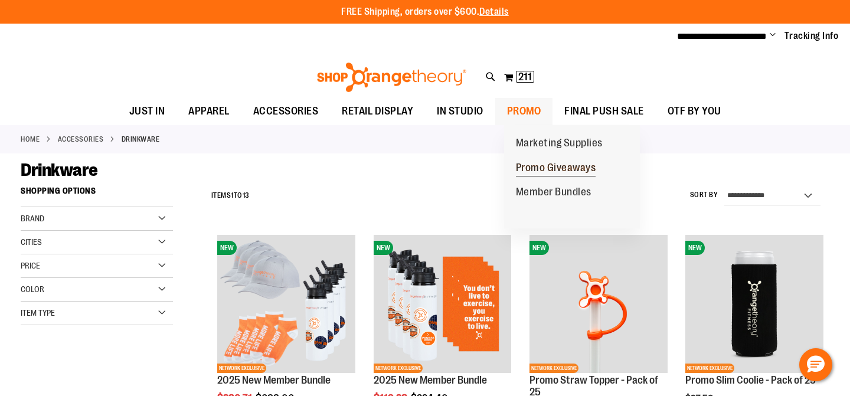
click at [540, 167] on span "Promo Giveaways" at bounding box center [556, 169] width 80 height 15
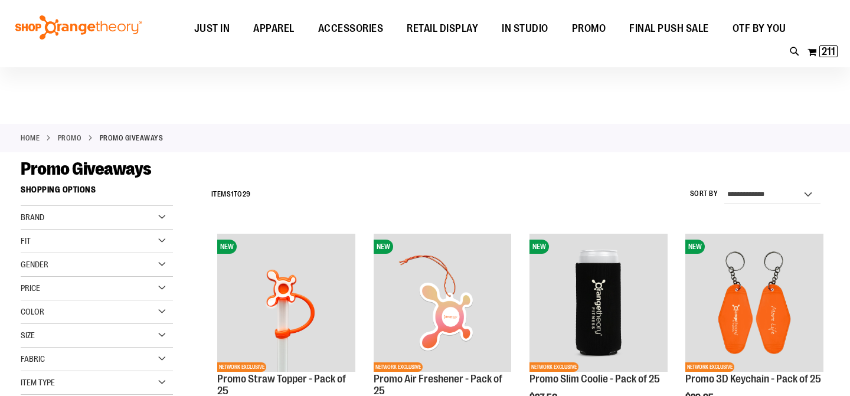
scroll to position [136, 0]
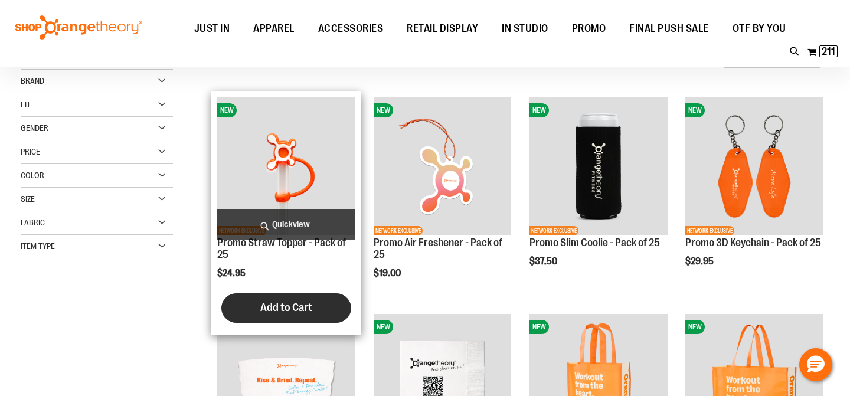
click at [283, 308] on span "Add to Cart" at bounding box center [286, 307] width 52 height 13
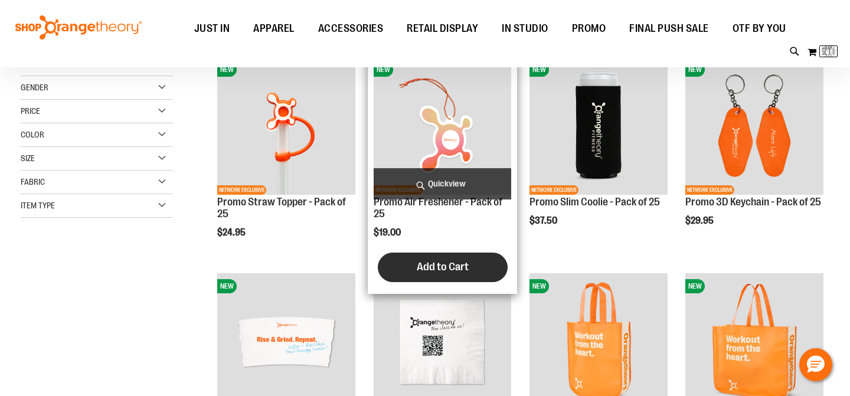
scroll to position [108, 0]
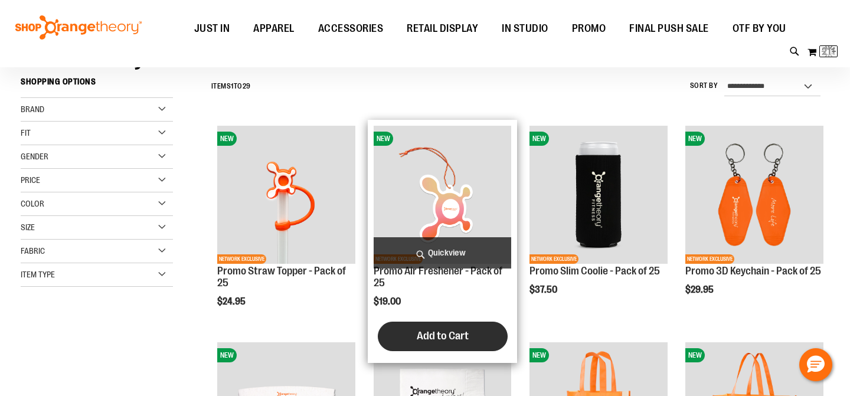
click at [463, 337] on span "Add to Cart" at bounding box center [443, 336] width 52 height 13
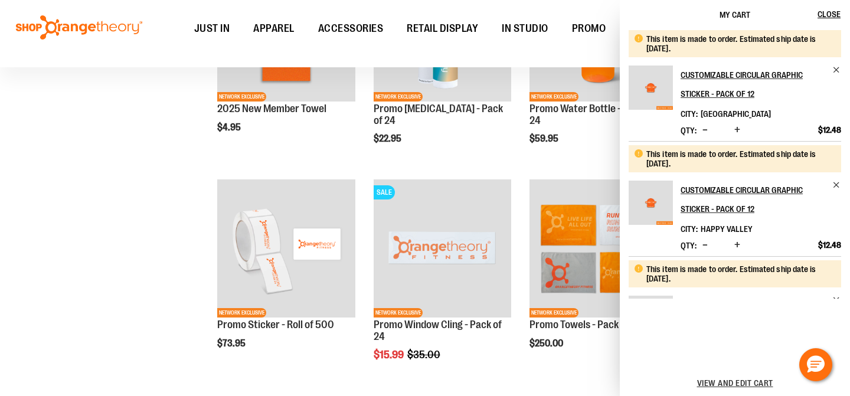
scroll to position [304, 0]
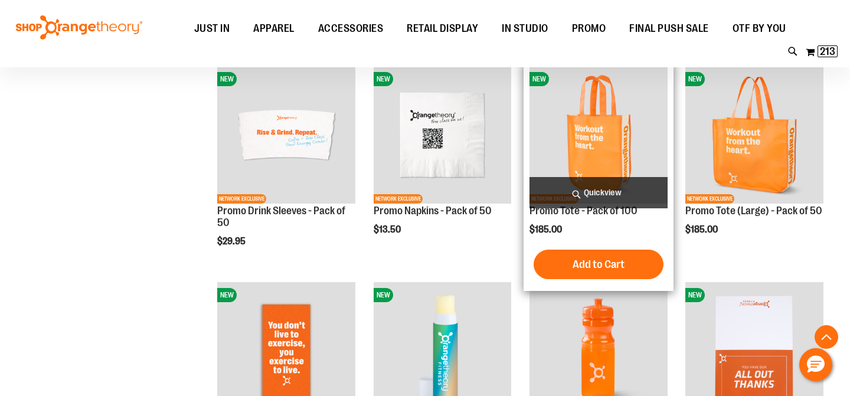
scroll to position [476, 0]
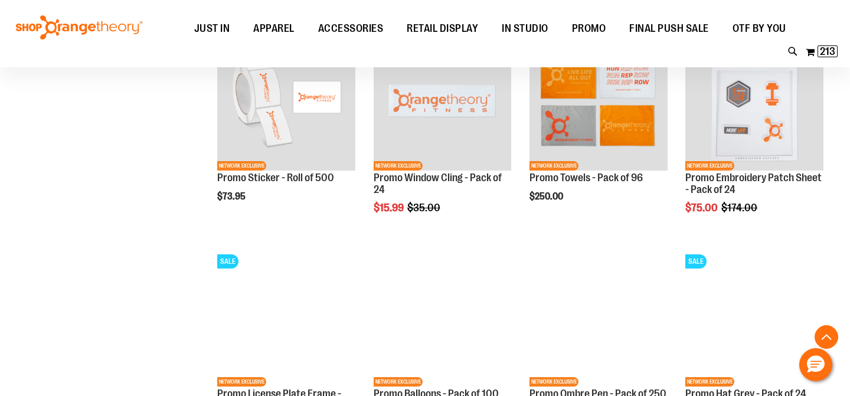
scroll to position [932, 0]
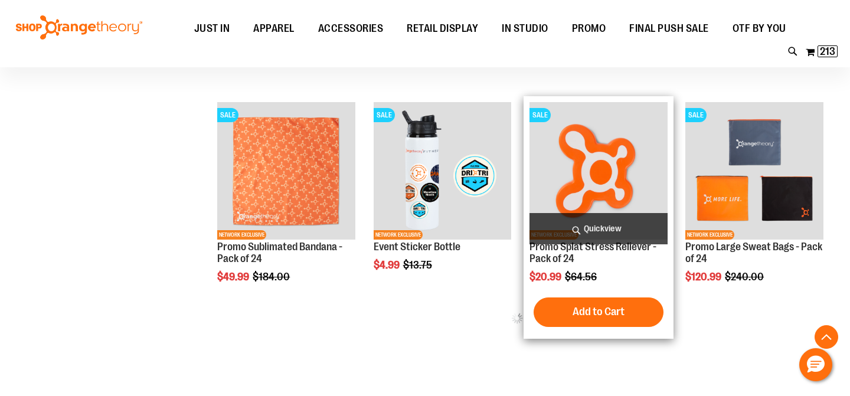
scroll to position [1278, 0]
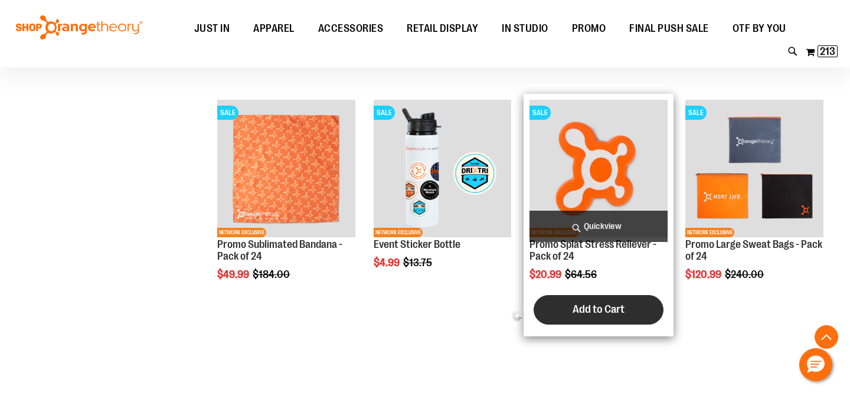
click at [592, 319] on button "Add to Cart" at bounding box center [599, 310] width 130 height 30
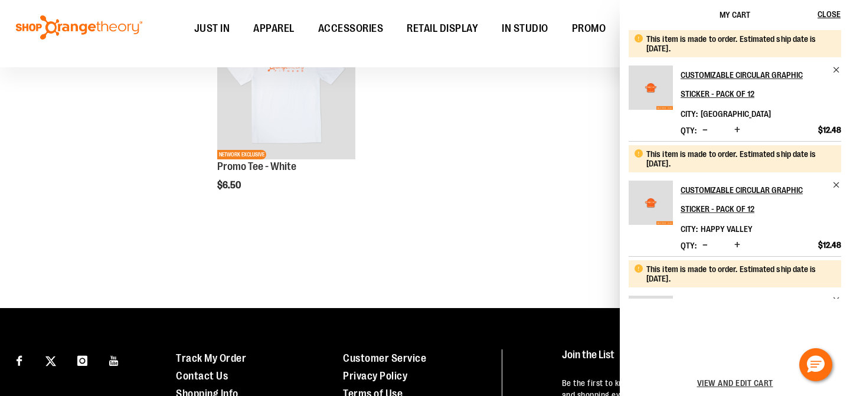
scroll to position [1385, 0]
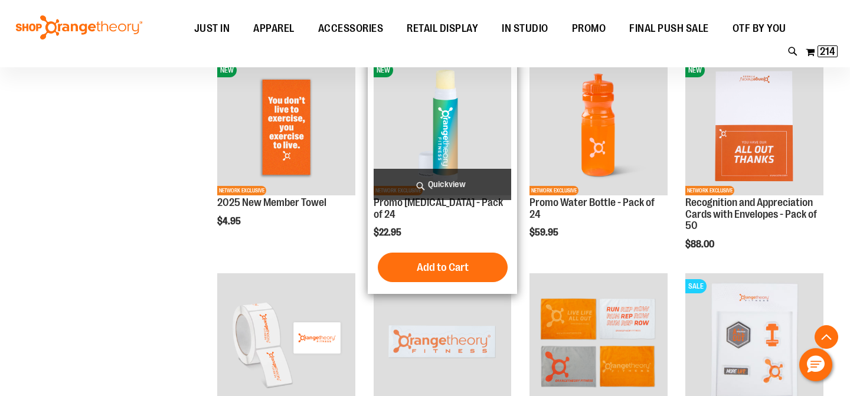
scroll to position [621, 0]
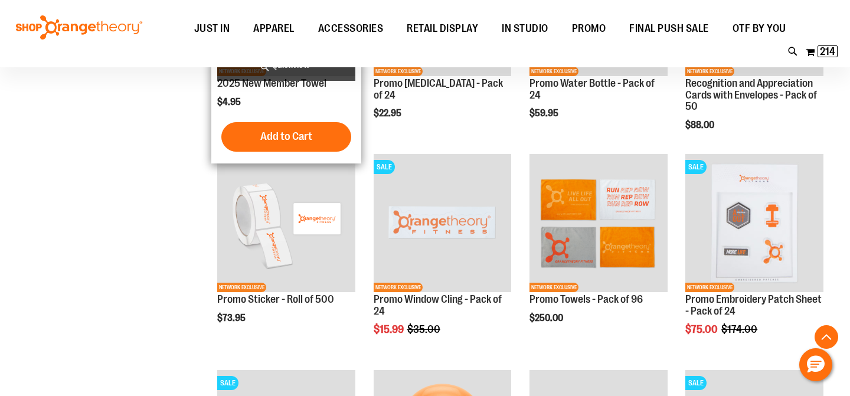
scroll to position [799, 0]
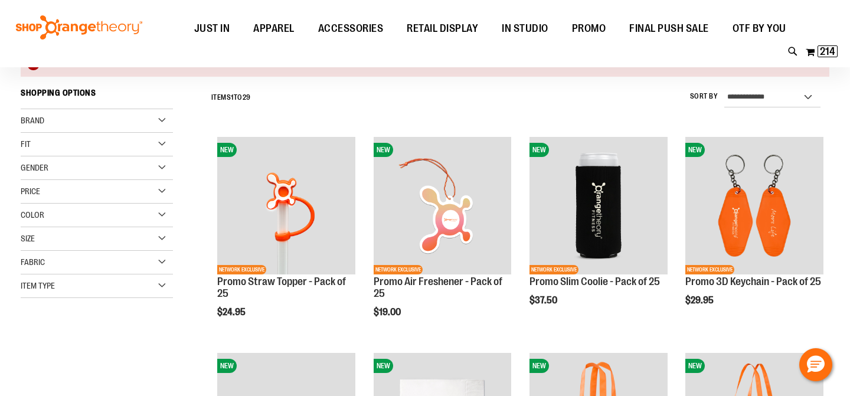
scroll to position [161, 0]
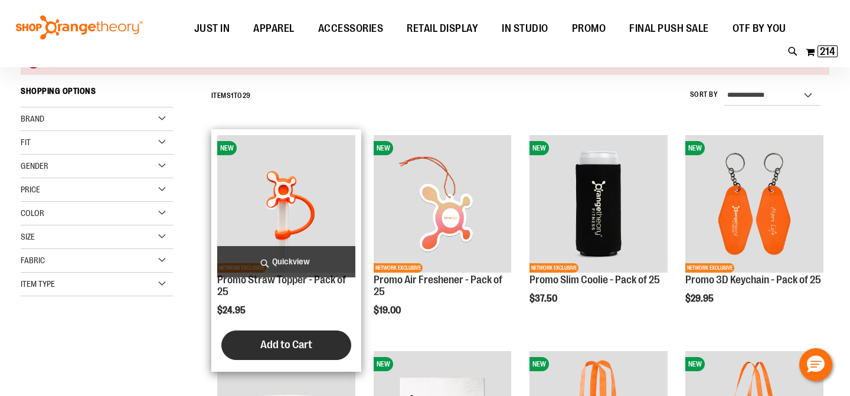
click at [288, 348] on span "Add to Cart" at bounding box center [286, 344] width 52 height 13
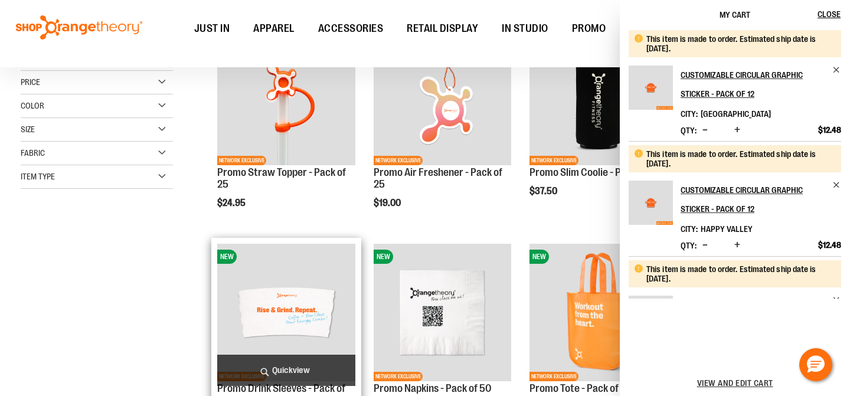
scroll to position [272, 0]
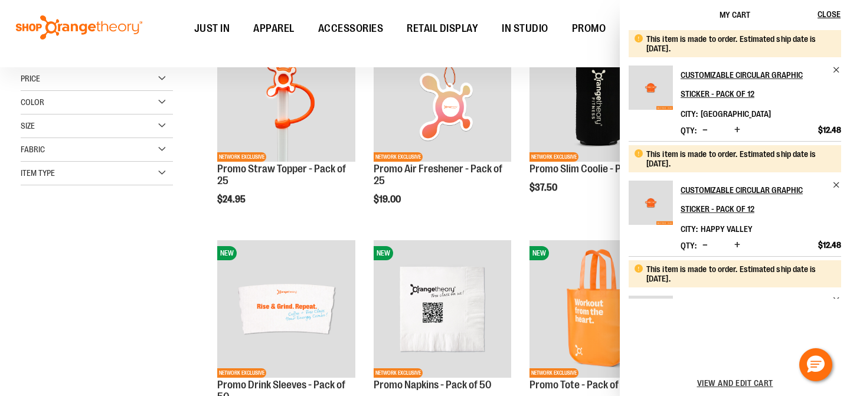
click at [378, 43] on ul "JUST IN JUST IN Balanced Basics New for Women New for Men New Accessories New B…" at bounding box center [490, 28] width 693 height 27
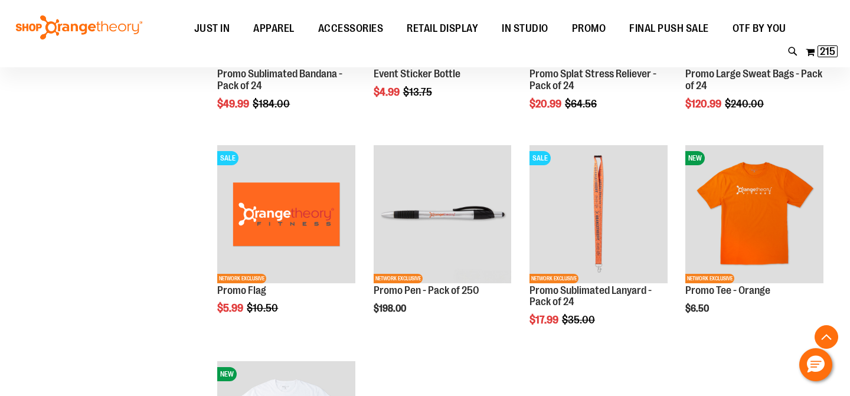
scroll to position [1410, 0]
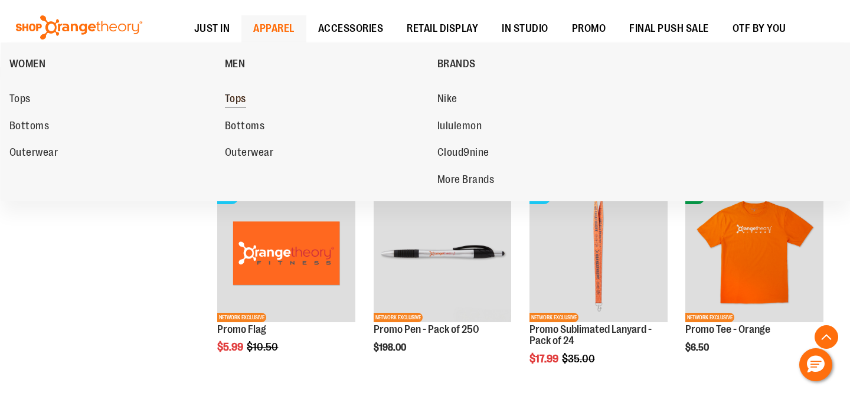
click at [237, 99] on span "Tops" at bounding box center [235, 100] width 21 height 15
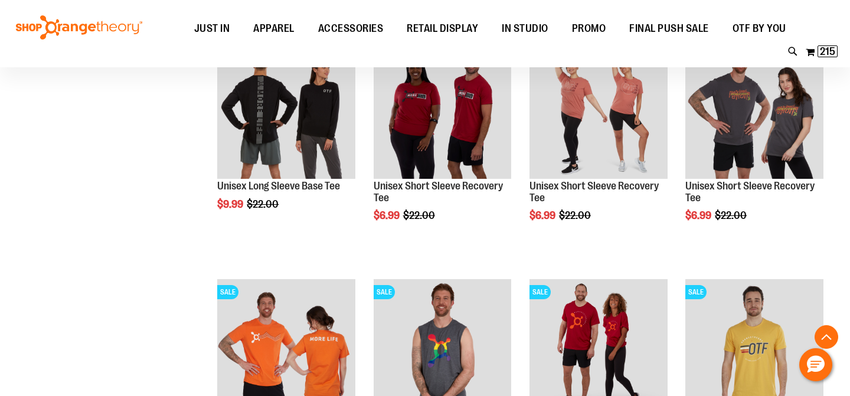
scroll to position [433, 0]
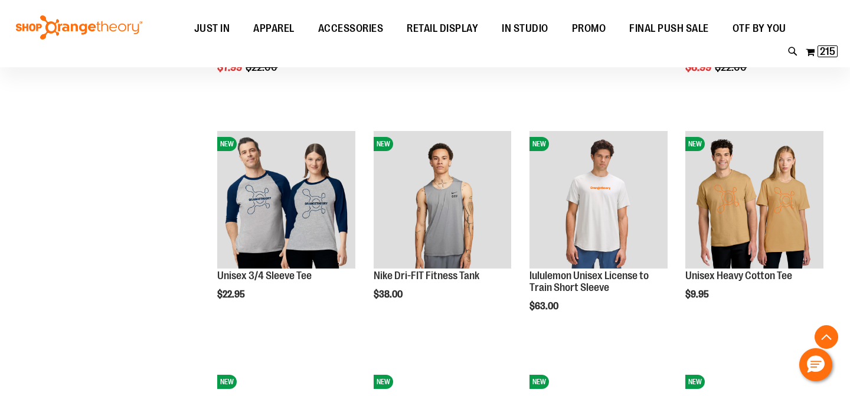
scroll to position [819, 0]
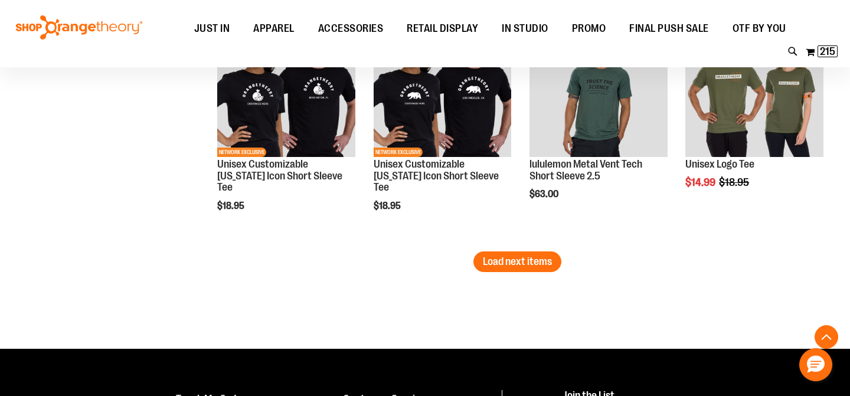
scroll to position [2119, 0]
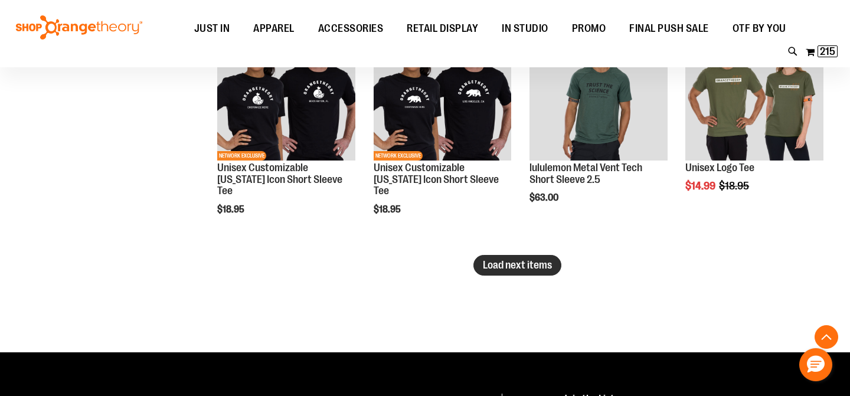
click at [527, 266] on span "Load next items" at bounding box center [517, 265] width 69 height 12
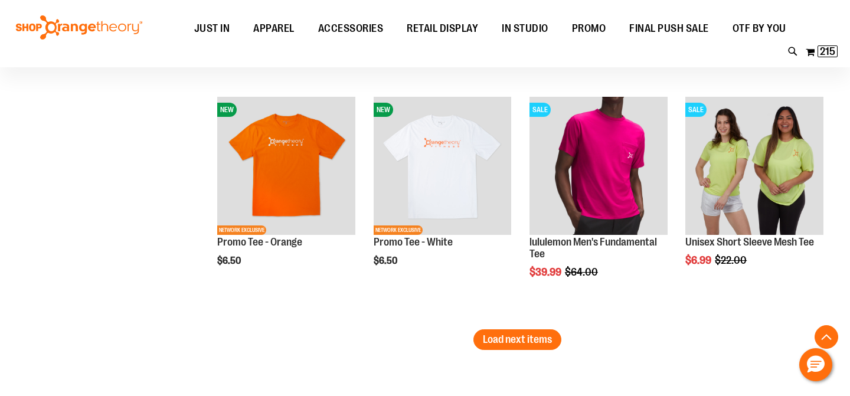
scroll to position [2837, 0]
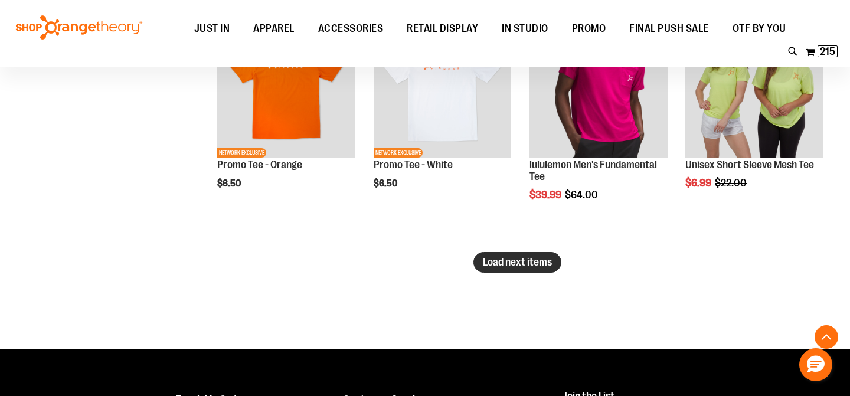
click at [503, 261] on span "Load next items" at bounding box center [517, 262] width 69 height 12
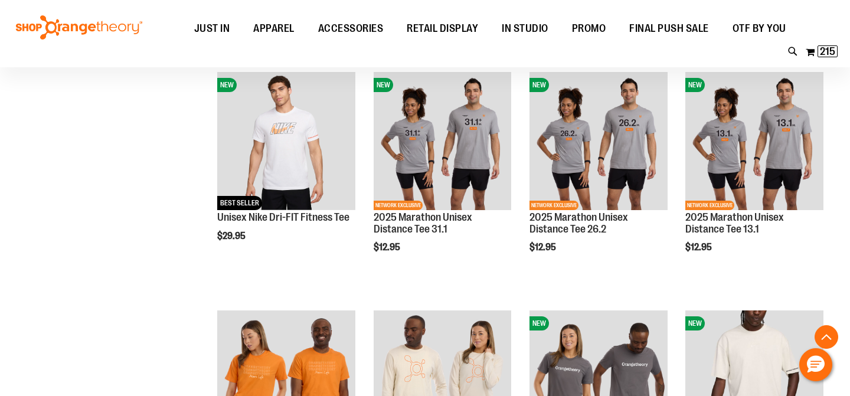
scroll to position [139, 0]
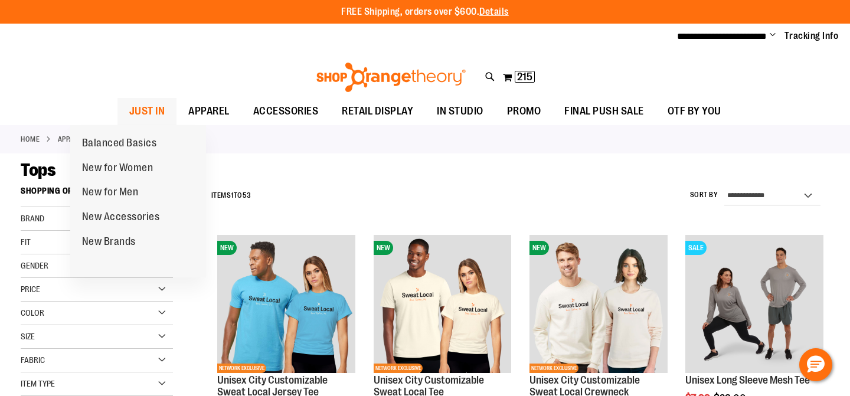
click at [129, 111] on span "JUST IN" at bounding box center [147, 111] width 36 height 27
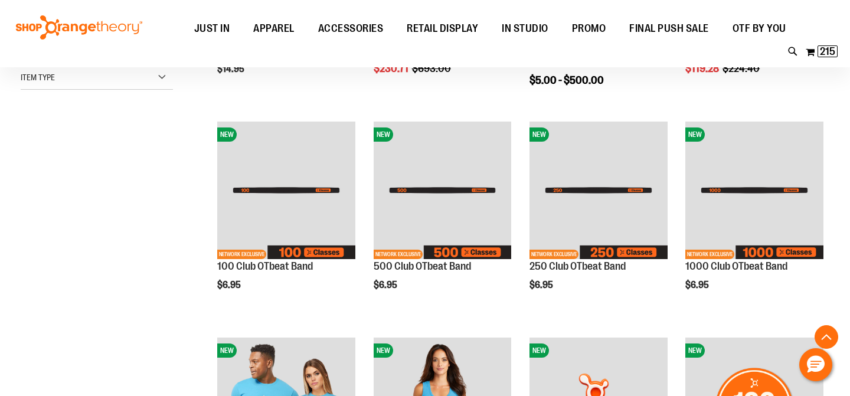
scroll to position [331, 0]
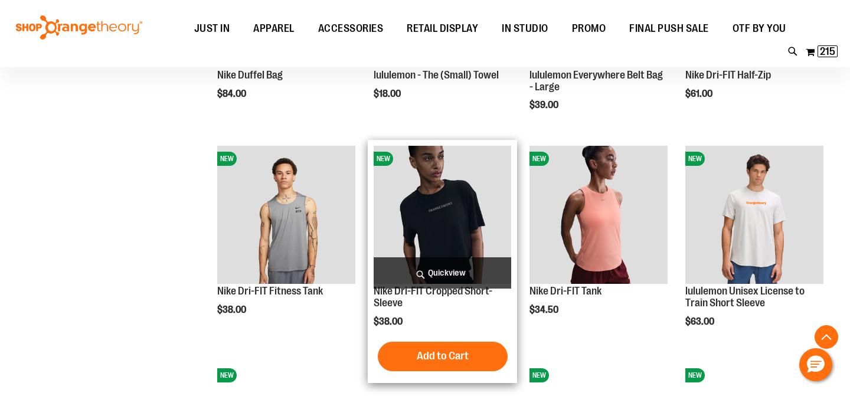
scroll to position [967, 0]
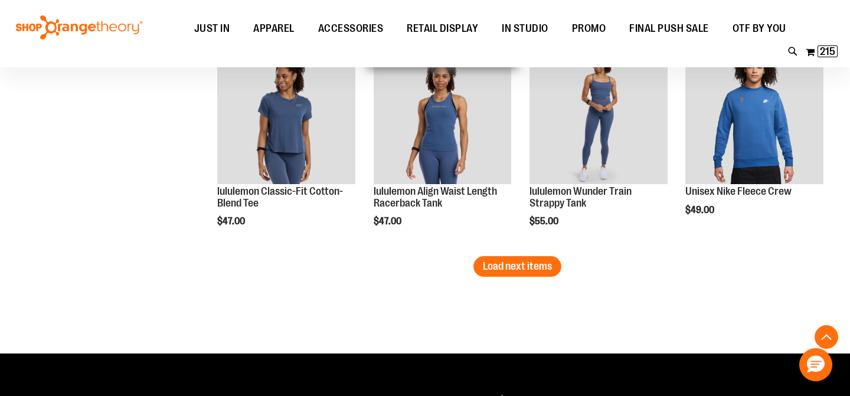
scroll to position [2008, 0]
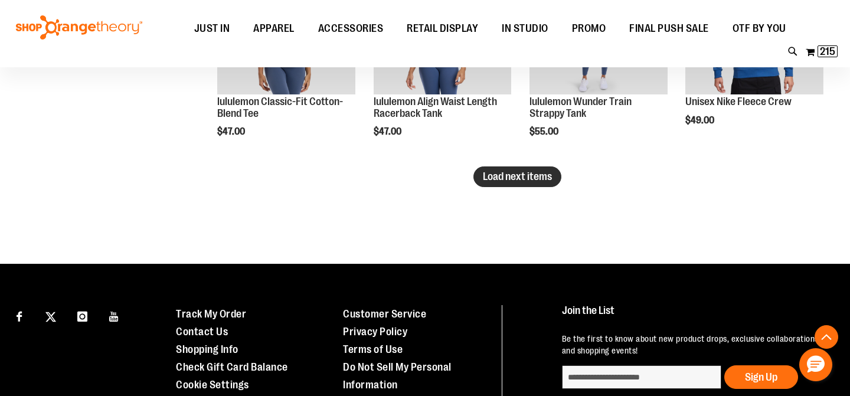
click at [490, 178] on span "Load next items" at bounding box center [517, 177] width 69 height 12
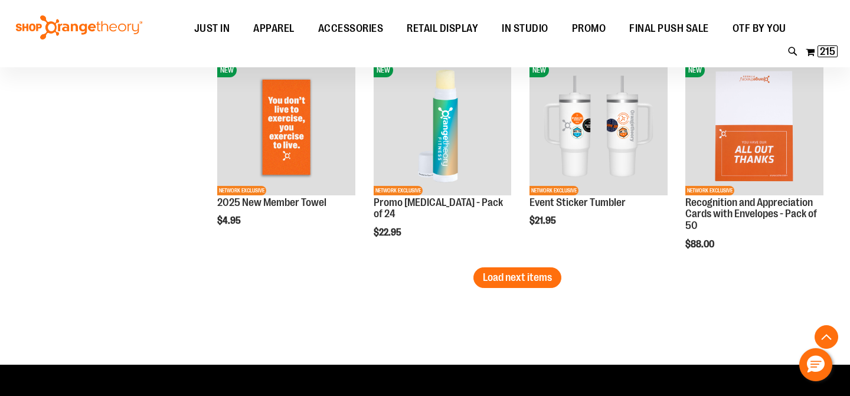
scroll to position [2616, 0]
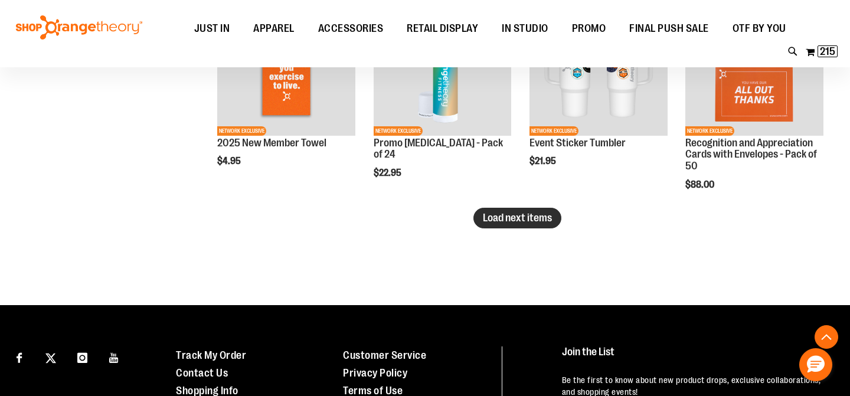
click at [547, 220] on span "Load next items" at bounding box center [517, 218] width 69 height 12
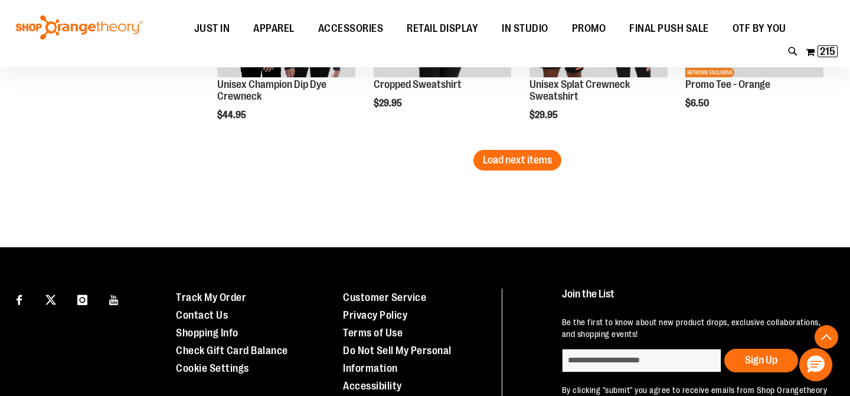
scroll to position [3327, 0]
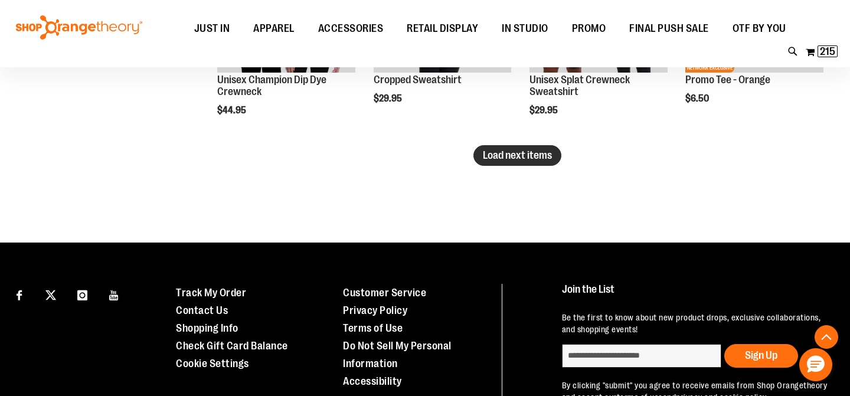
click at [520, 159] on span "Load next items" at bounding box center [517, 155] width 69 height 12
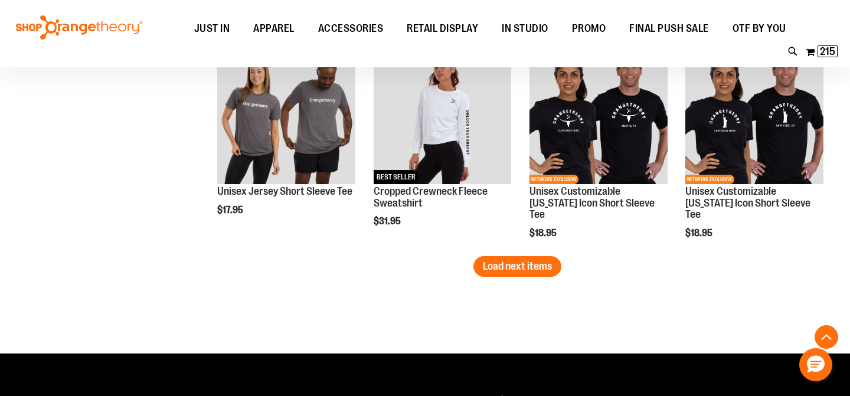
scroll to position [3872, 0]
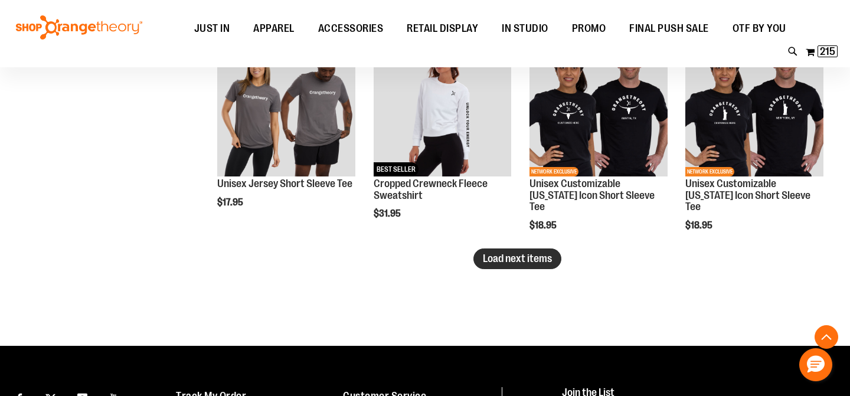
click at [523, 249] on button "Load next items" at bounding box center [518, 259] width 88 height 21
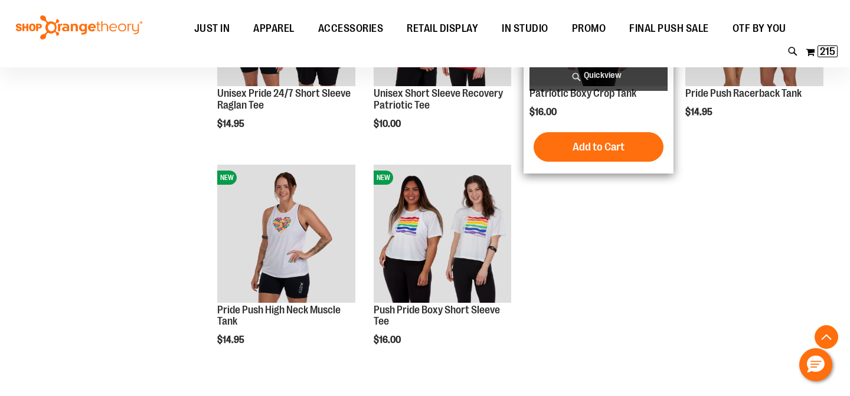
scroll to position [4397, 0]
